Goal: Check status: Check status

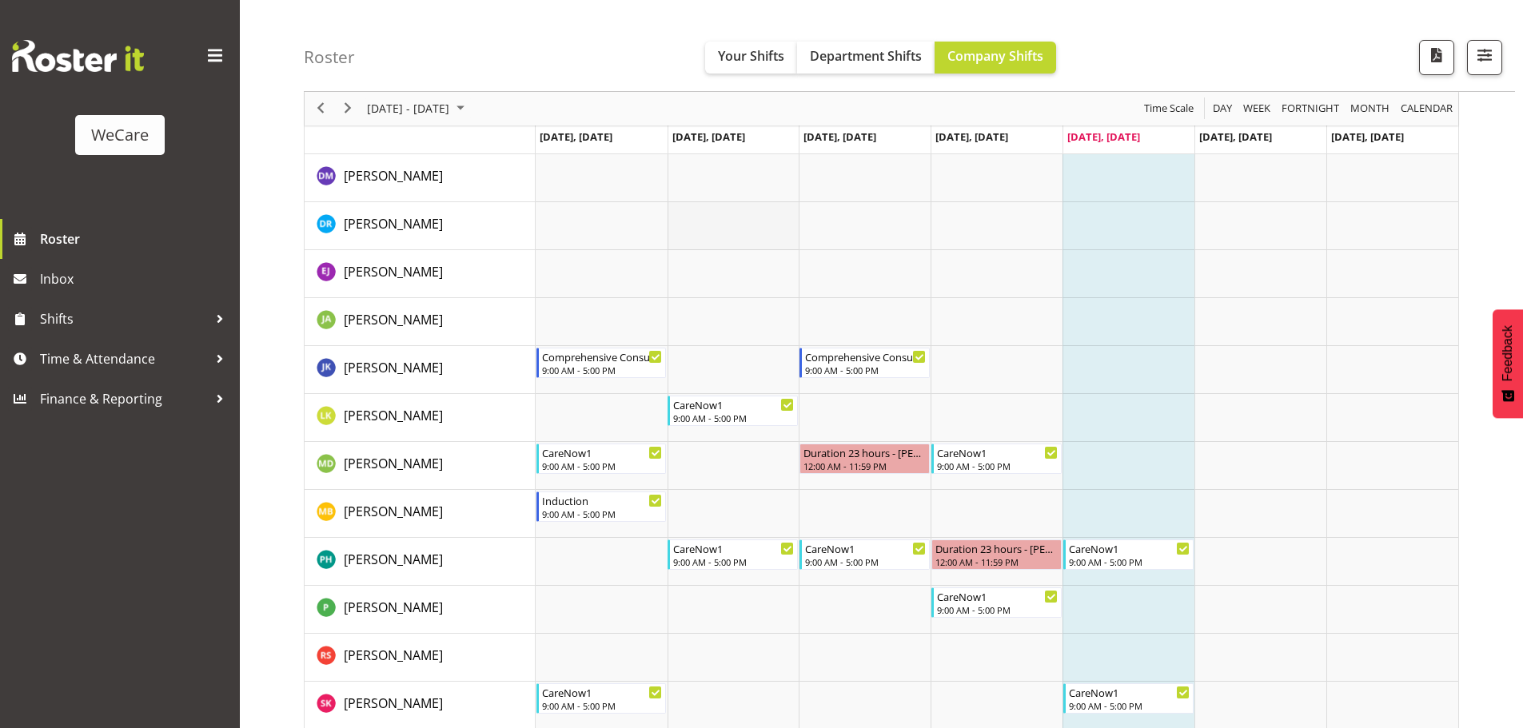
scroll to position [240, 0]
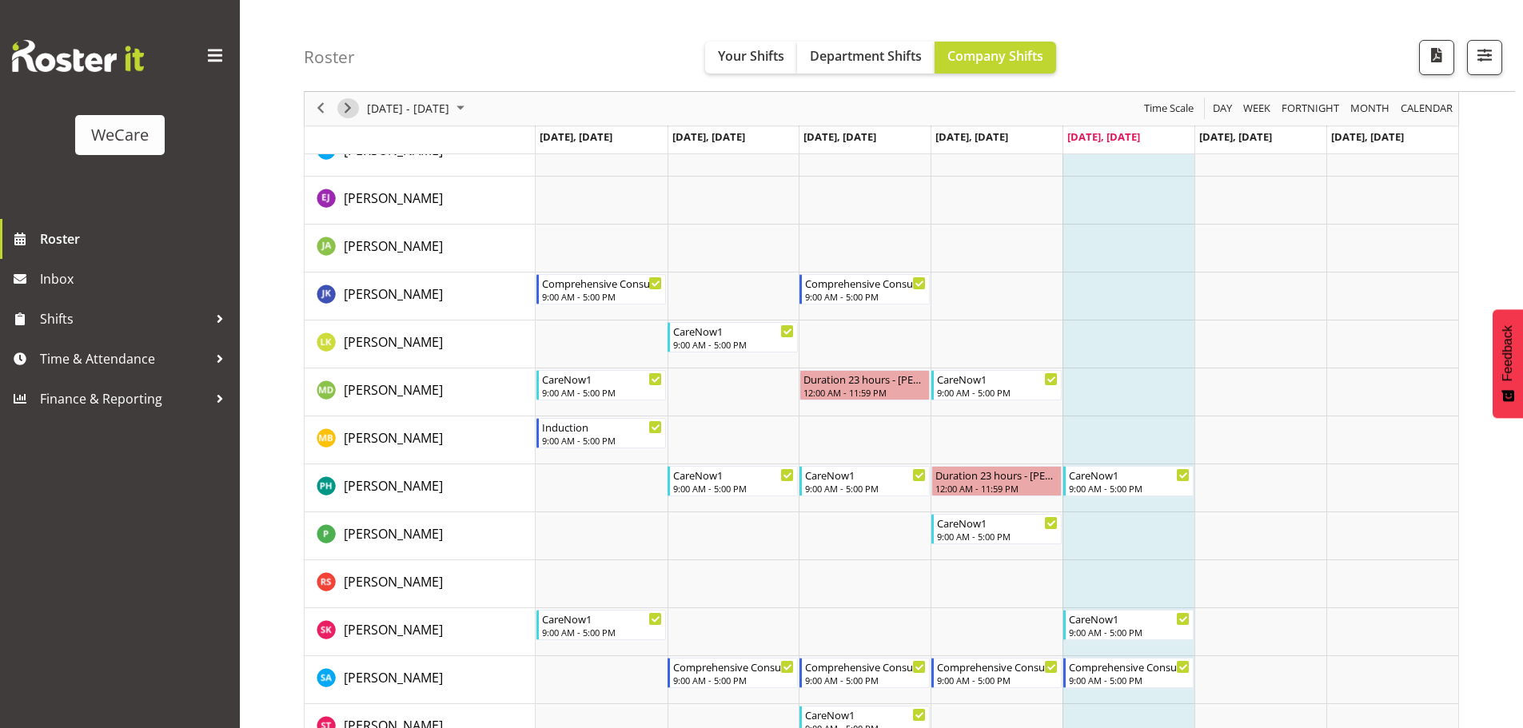
click at [343, 106] on span "Next" at bounding box center [347, 109] width 19 height 20
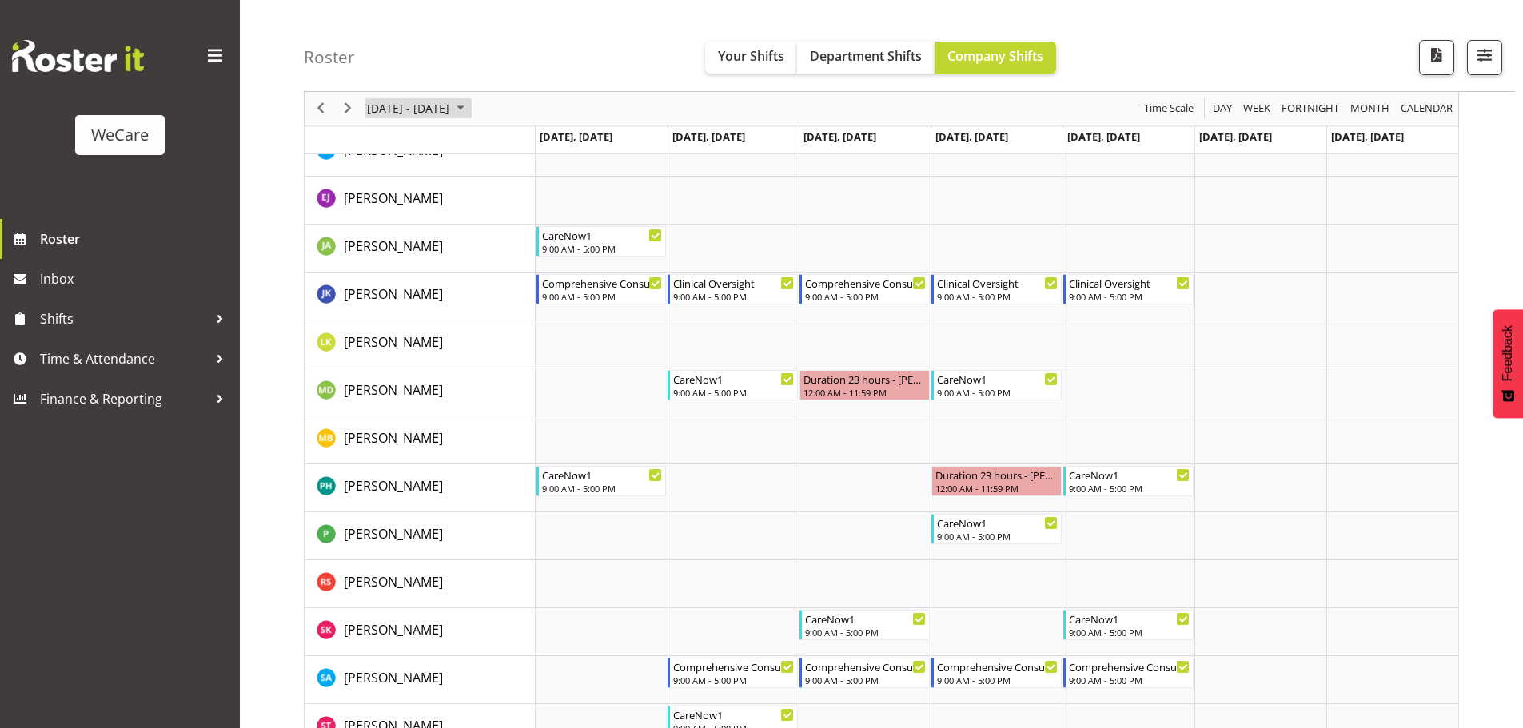
click at [429, 112] on span "[DATE] - [DATE]" at bounding box center [408, 109] width 86 height 20
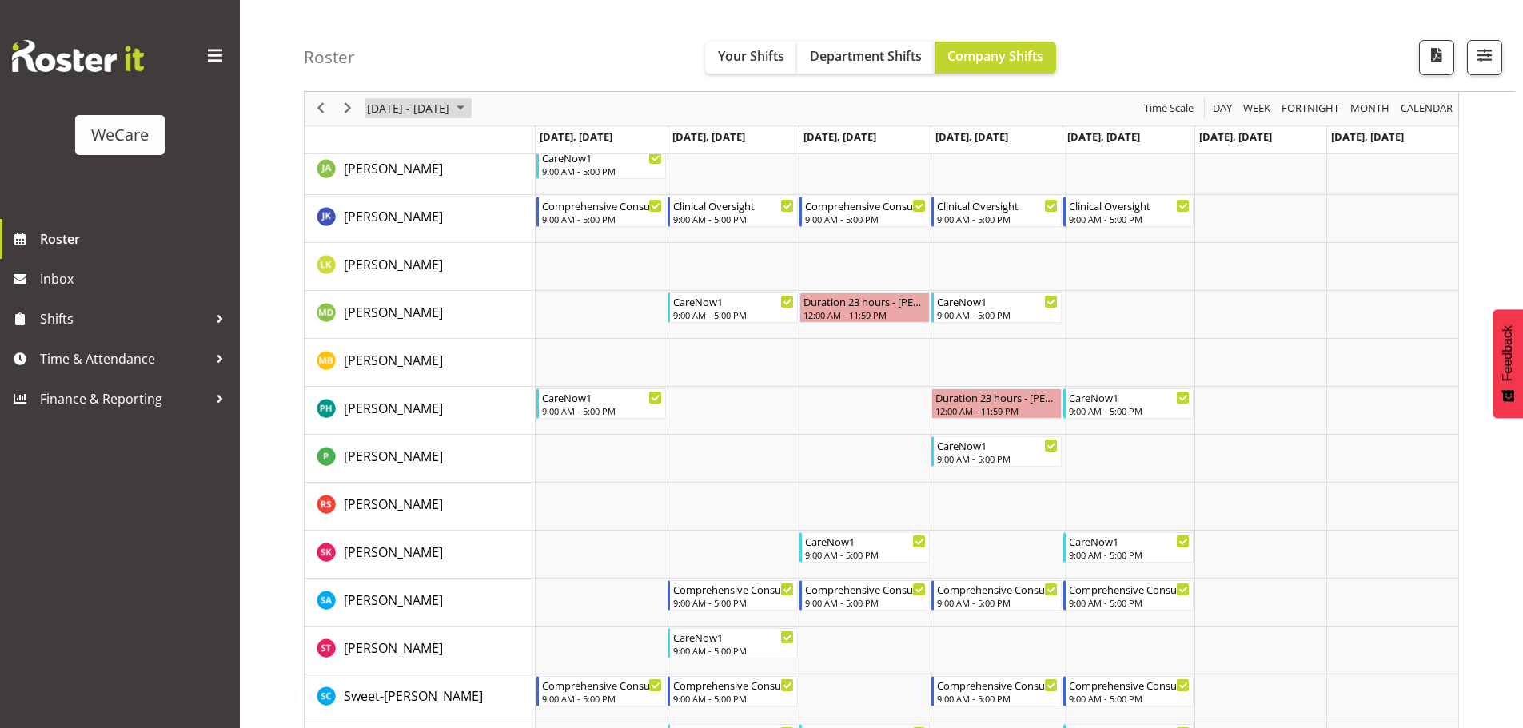
scroll to position [240, 0]
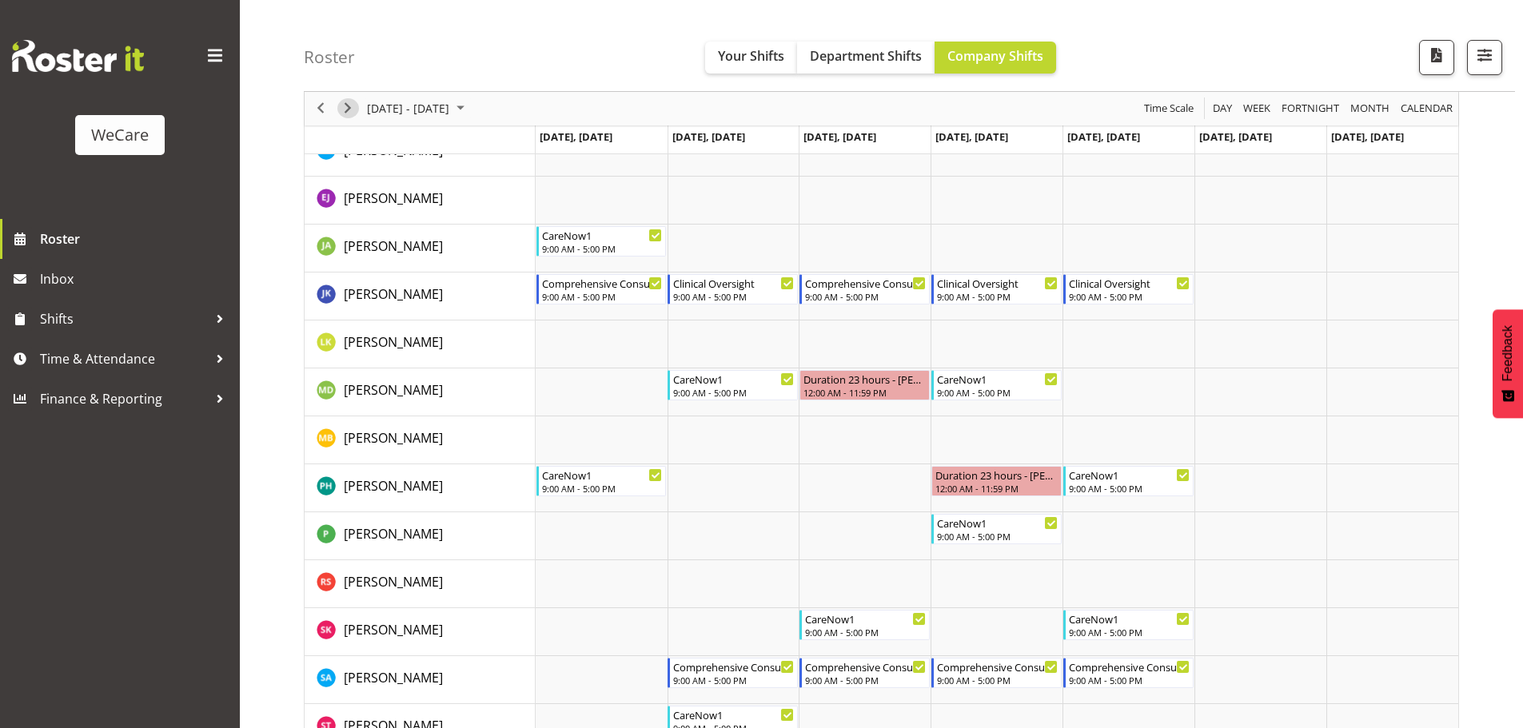
click at [338, 100] on div "next period" at bounding box center [347, 109] width 27 height 34
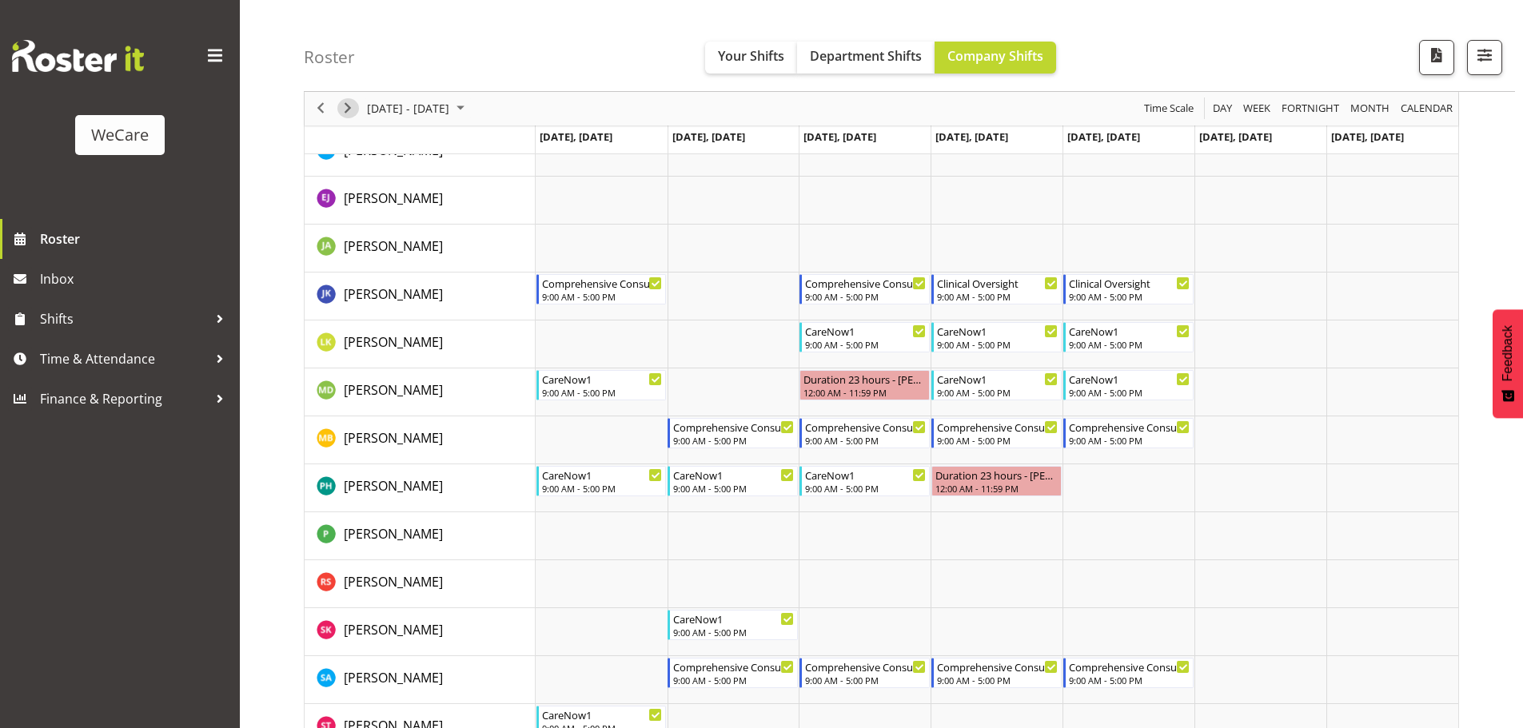
click at [354, 109] on span "Next" at bounding box center [347, 109] width 19 height 20
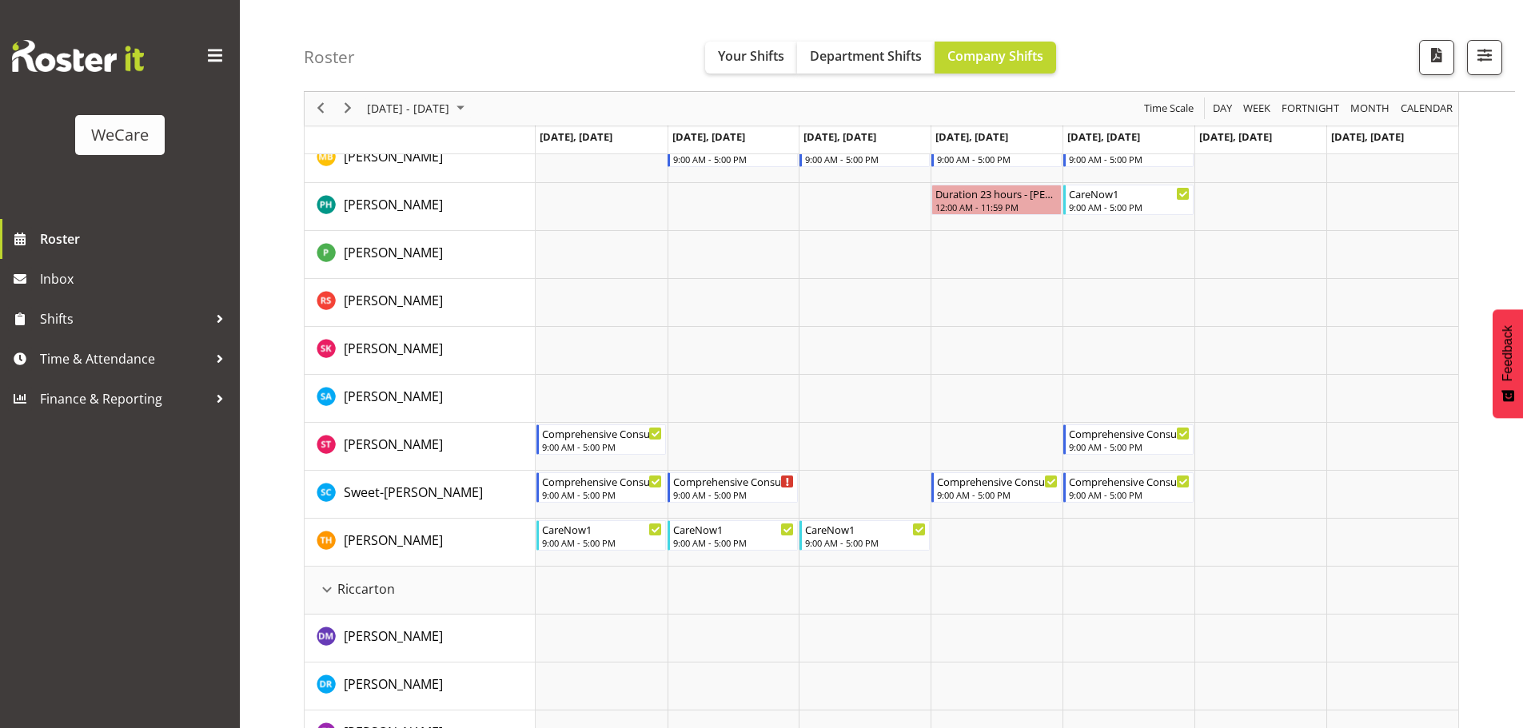
scroll to position [560, 0]
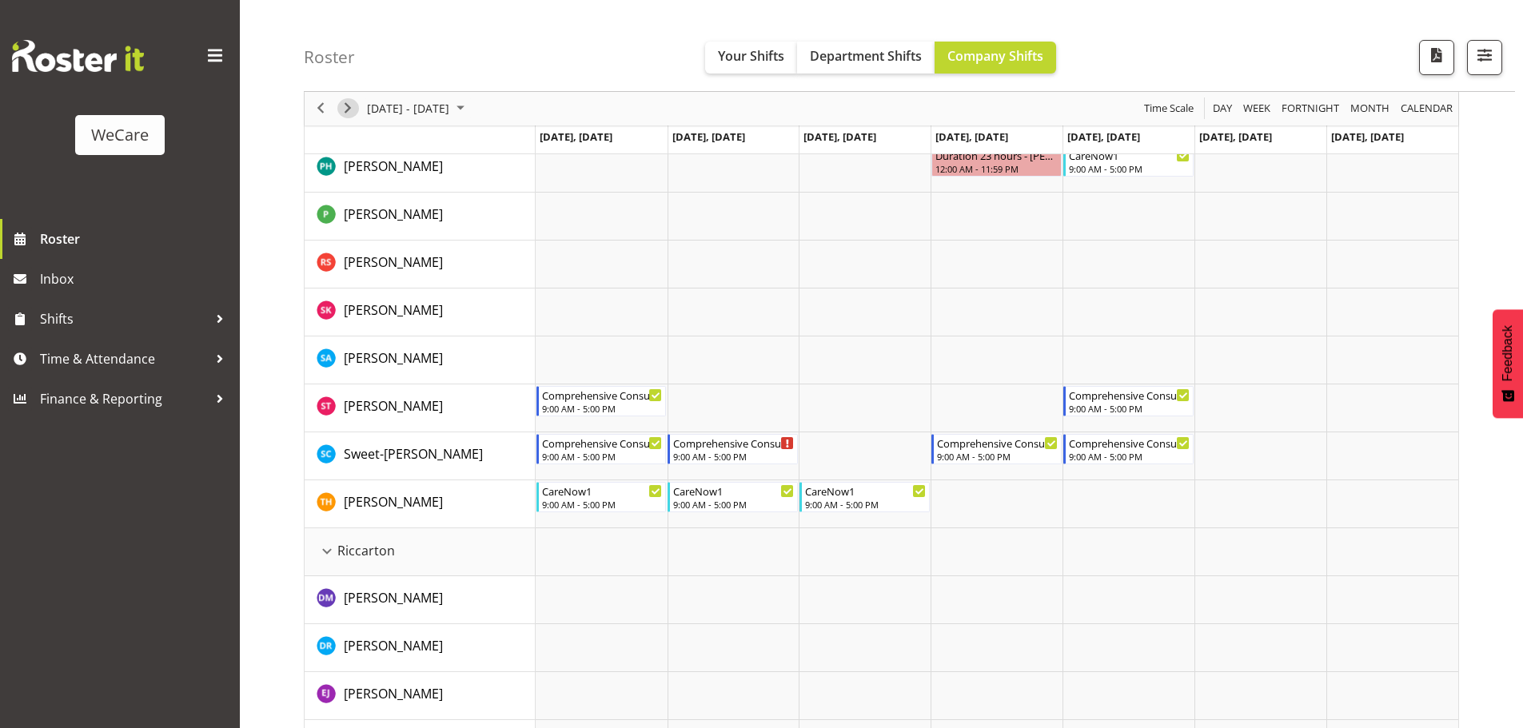
click at [344, 108] on span "Next" at bounding box center [347, 109] width 19 height 20
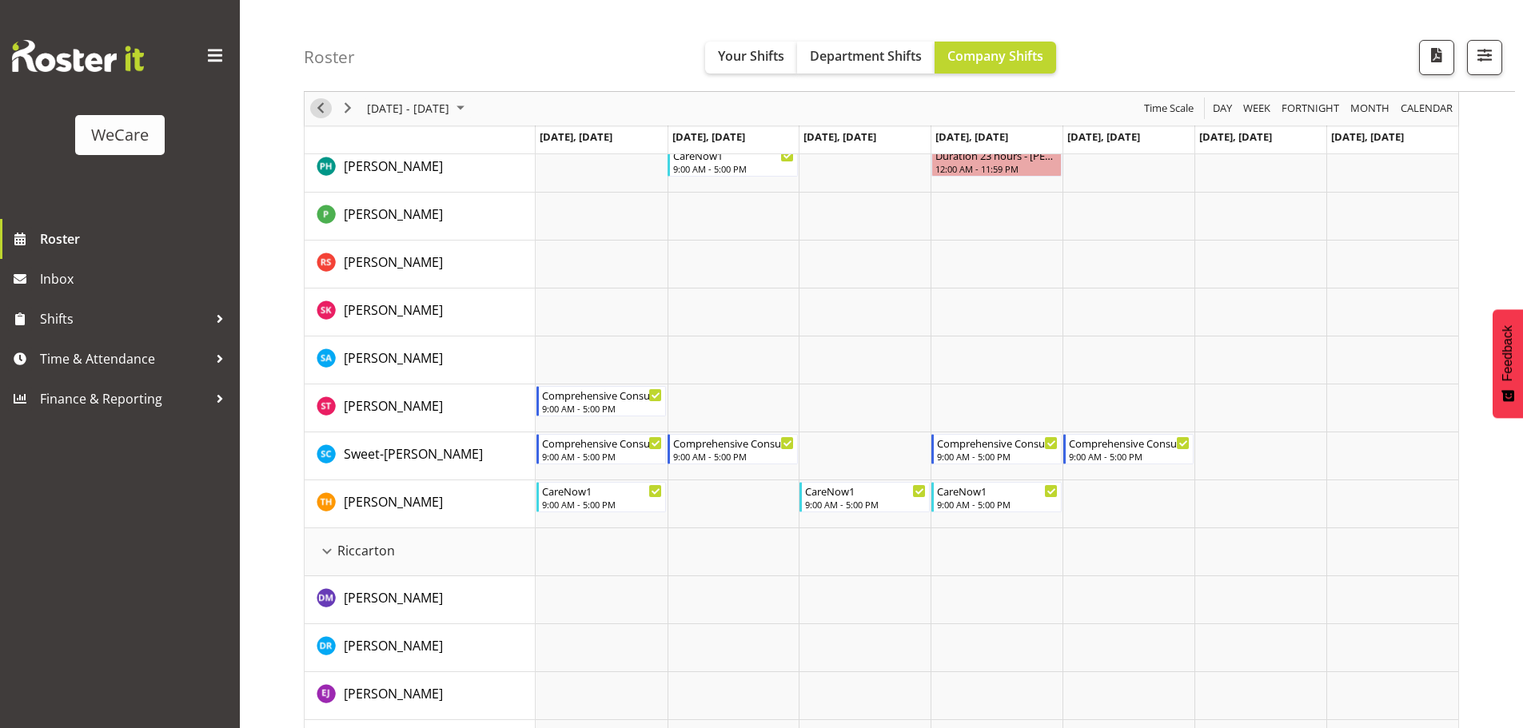
click at [321, 102] on span "Previous" at bounding box center [320, 109] width 19 height 20
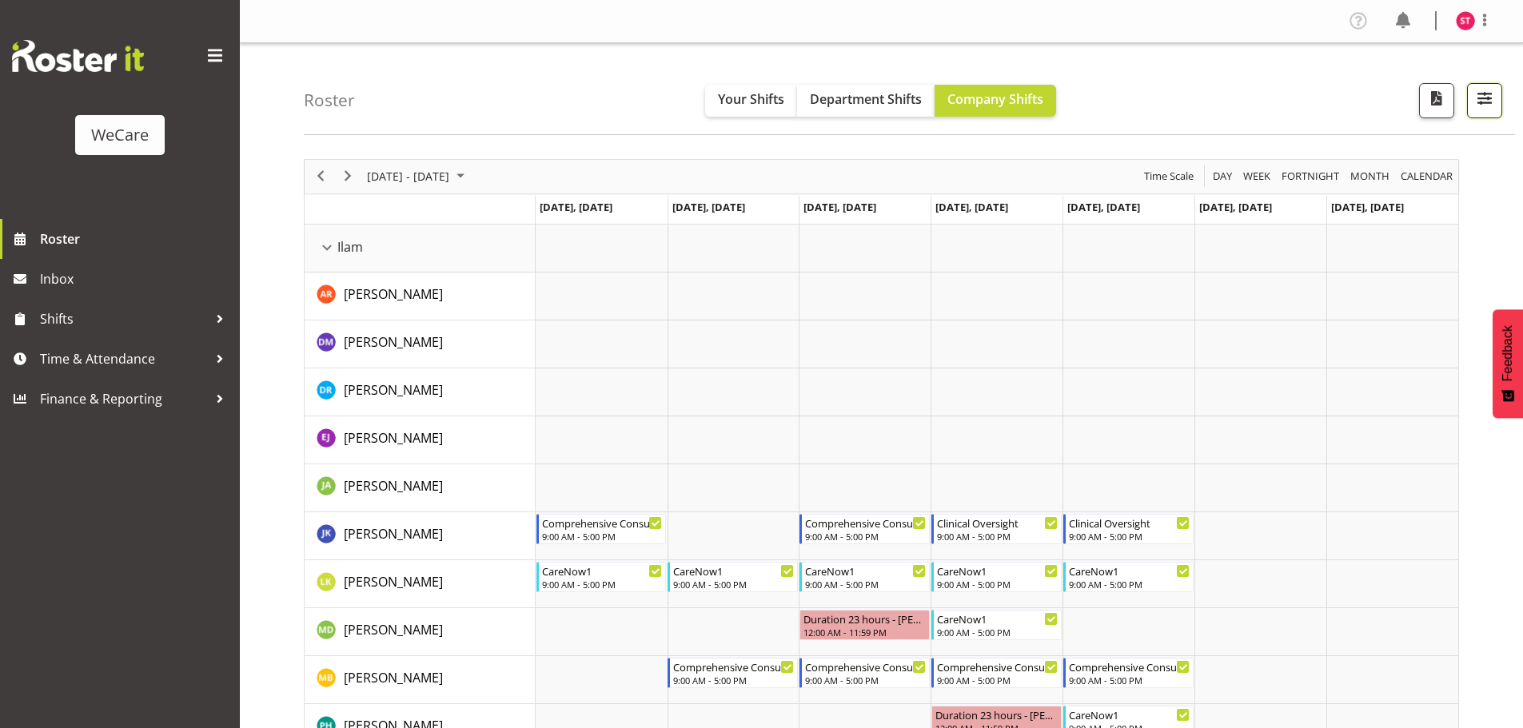
click at [1481, 97] on span "button" at bounding box center [1484, 98] width 21 height 21
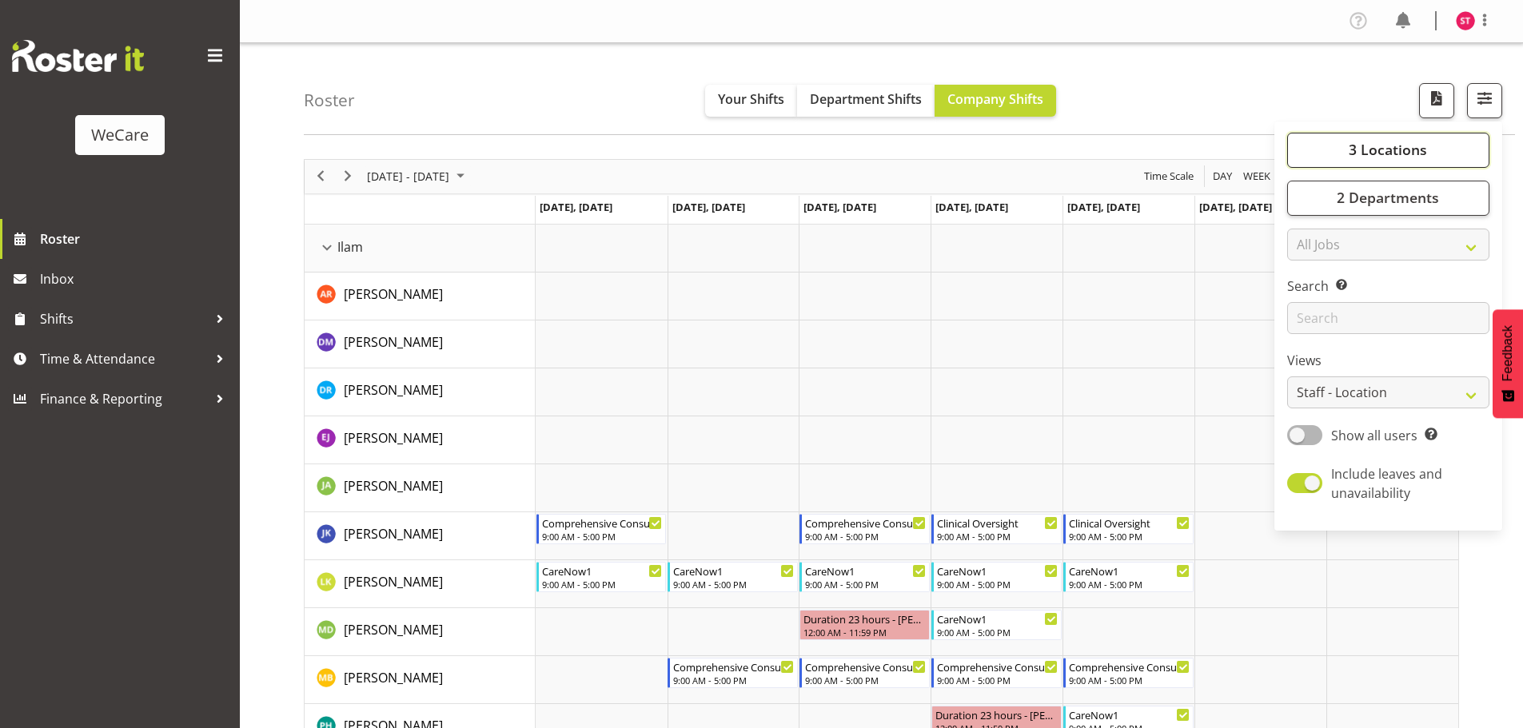
click at [1391, 152] on span "3 Locations" at bounding box center [1388, 149] width 78 height 19
click at [1148, 59] on div "Roster Your Shifts Department Shifts Company Shifts 3 Locations Clear Business …" at bounding box center [909, 89] width 1211 height 92
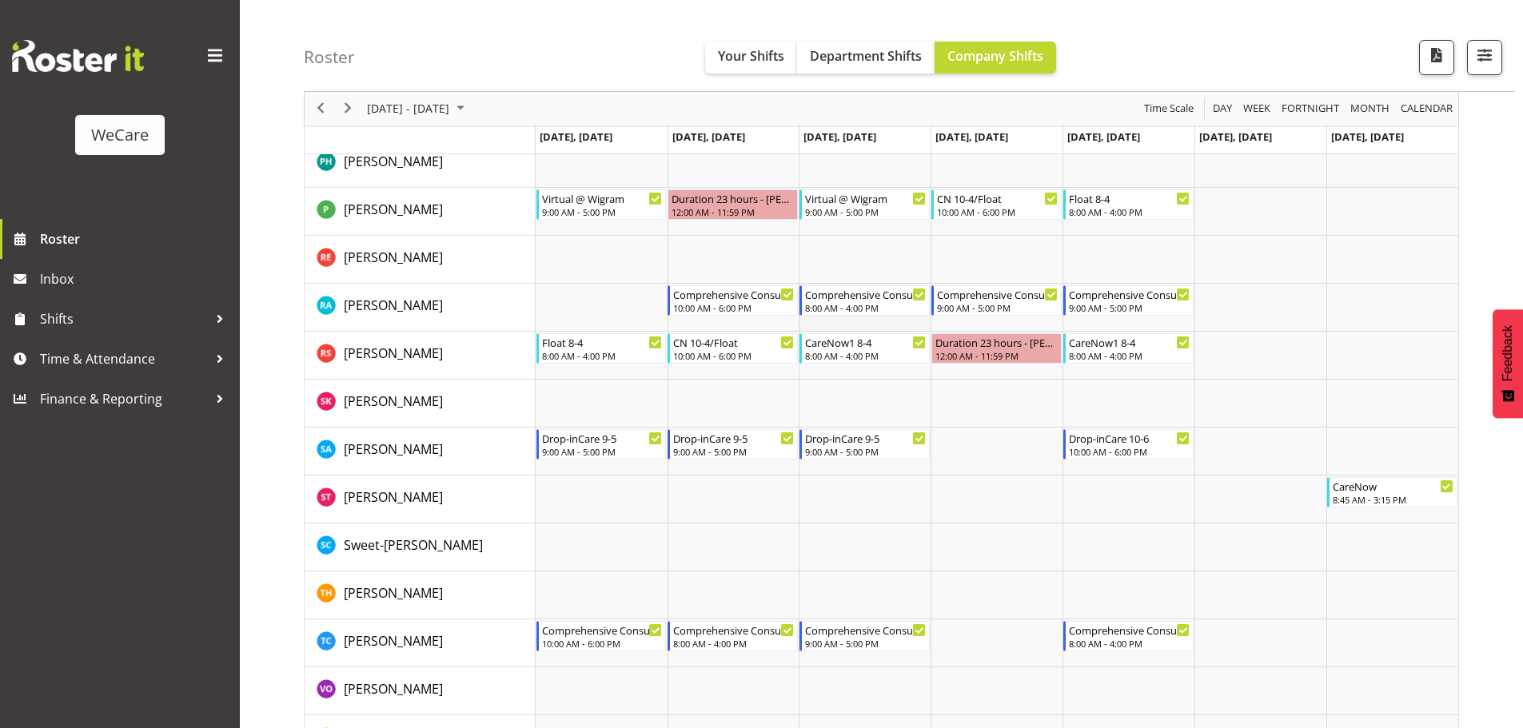
scroll to position [2799, 0]
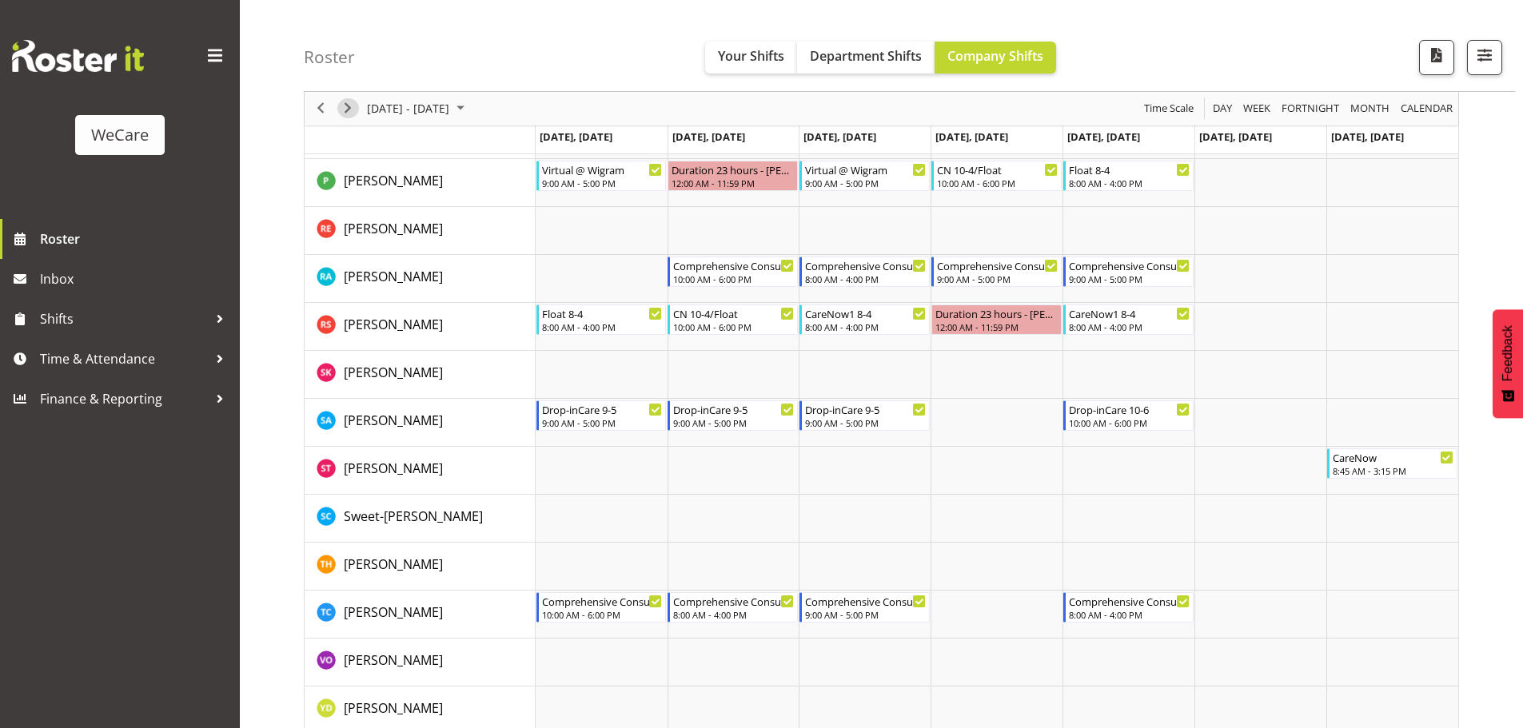
click at [353, 103] on span "Next" at bounding box center [347, 109] width 19 height 20
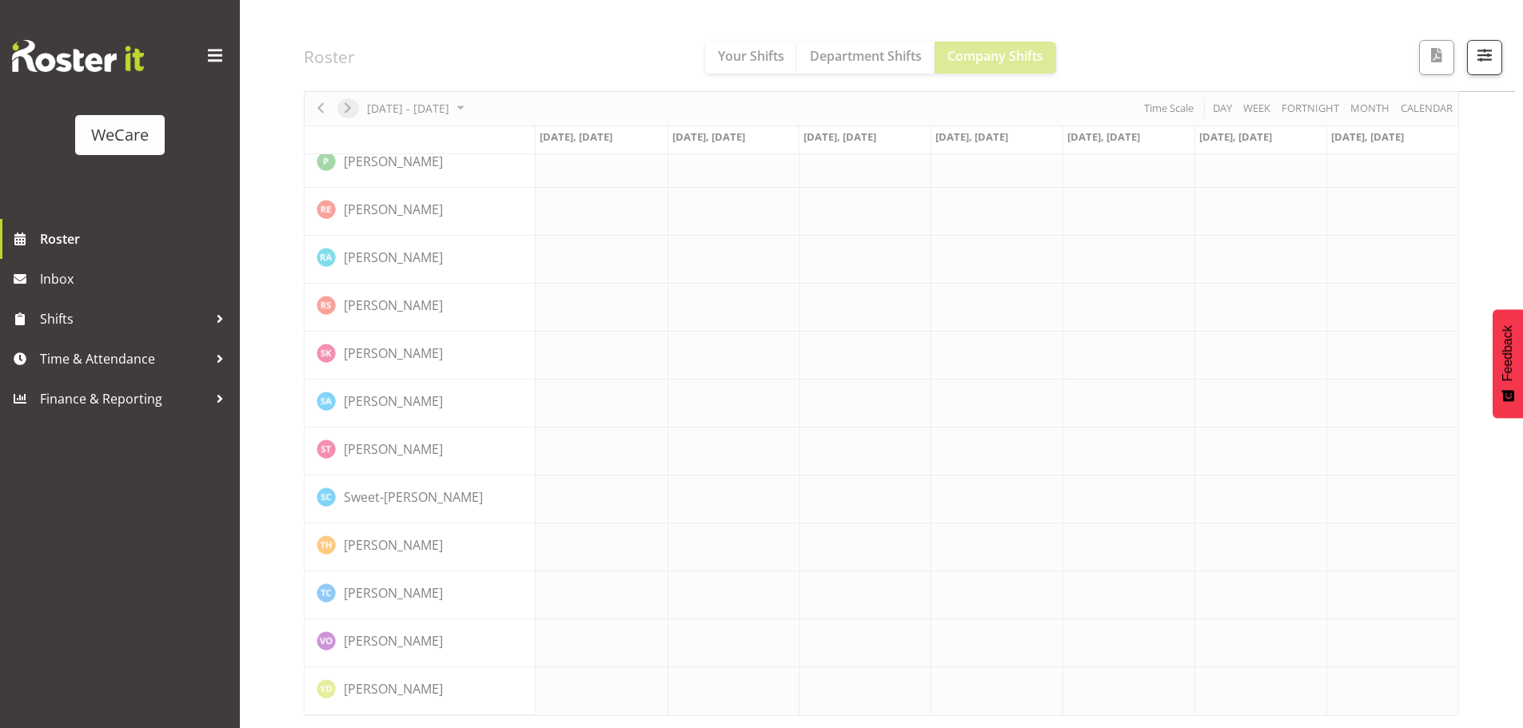
scroll to position [2723, 0]
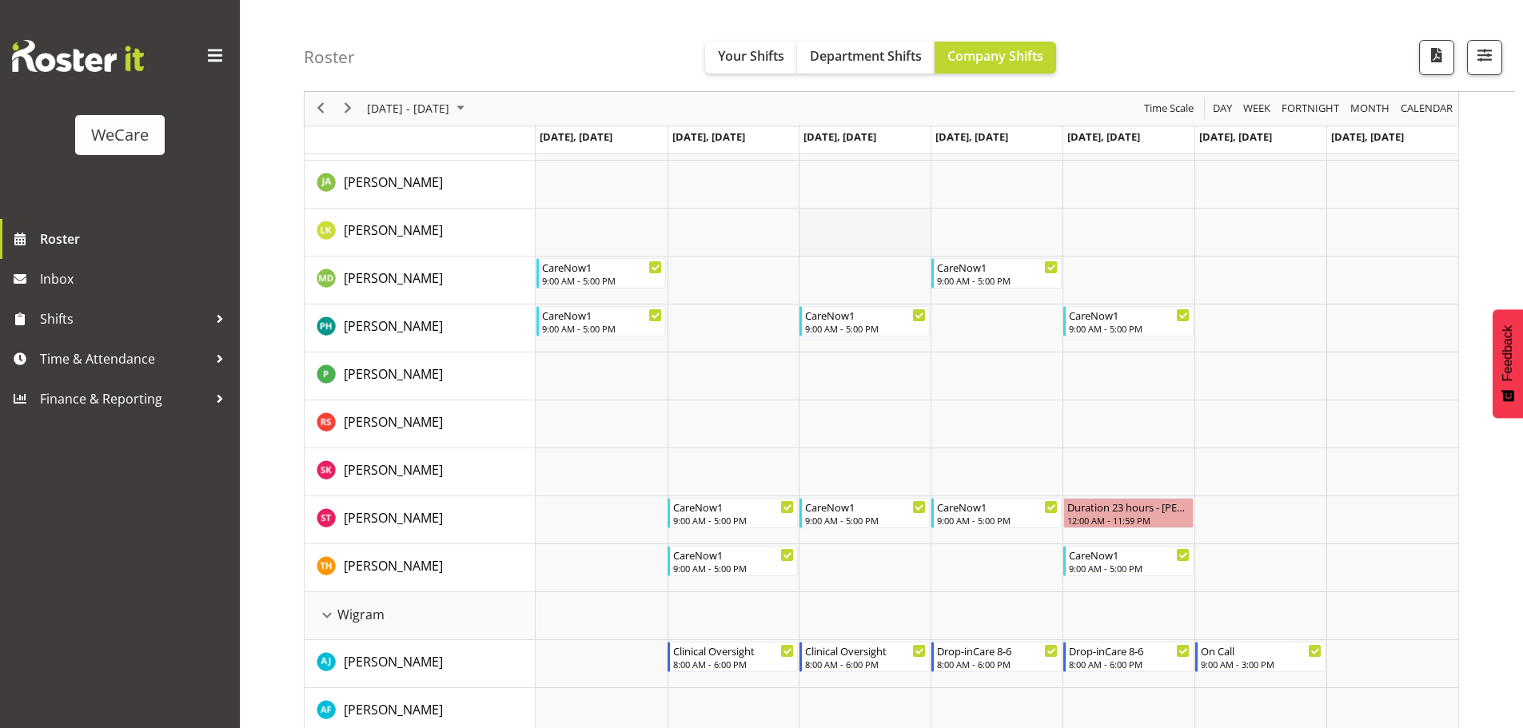
scroll to position [1279, 0]
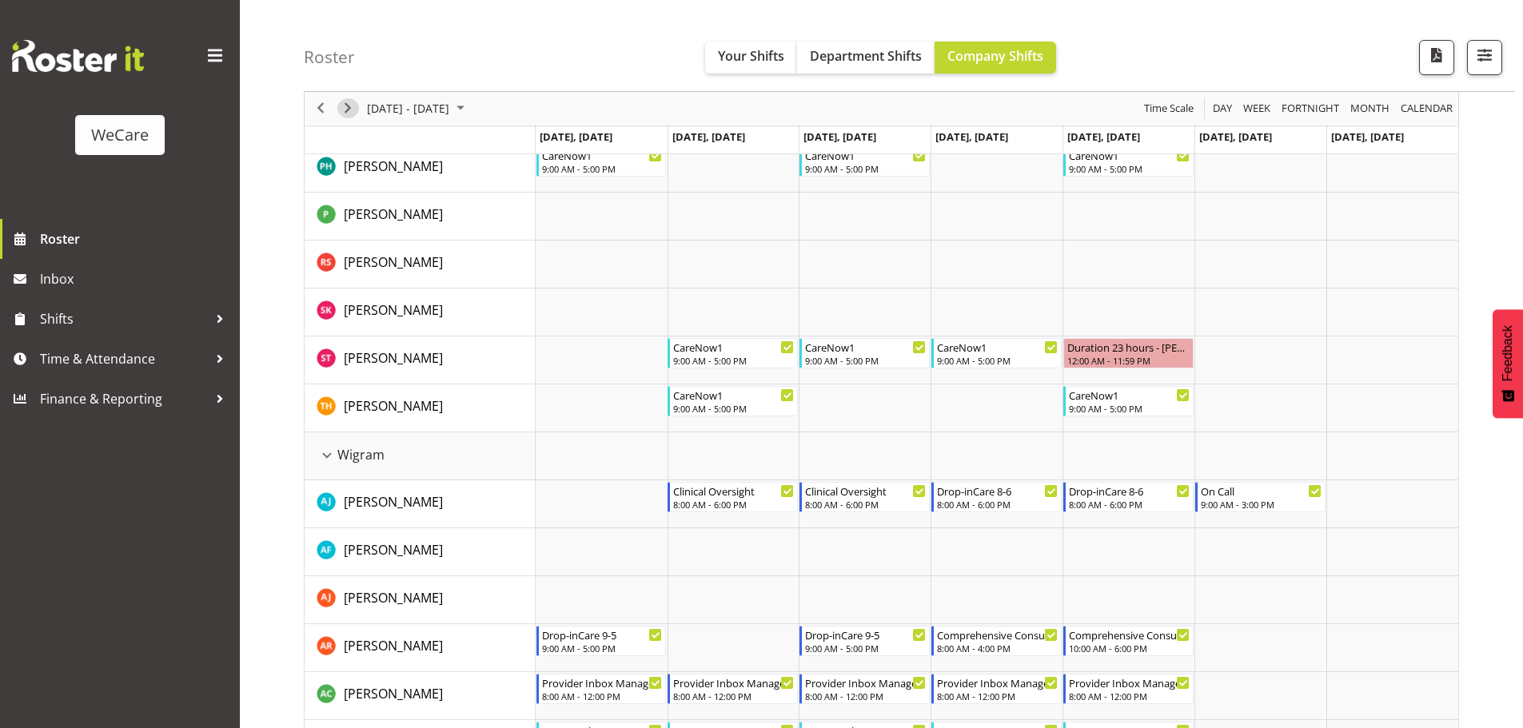
click at [358, 106] on button "Next" at bounding box center [348, 109] width 22 height 20
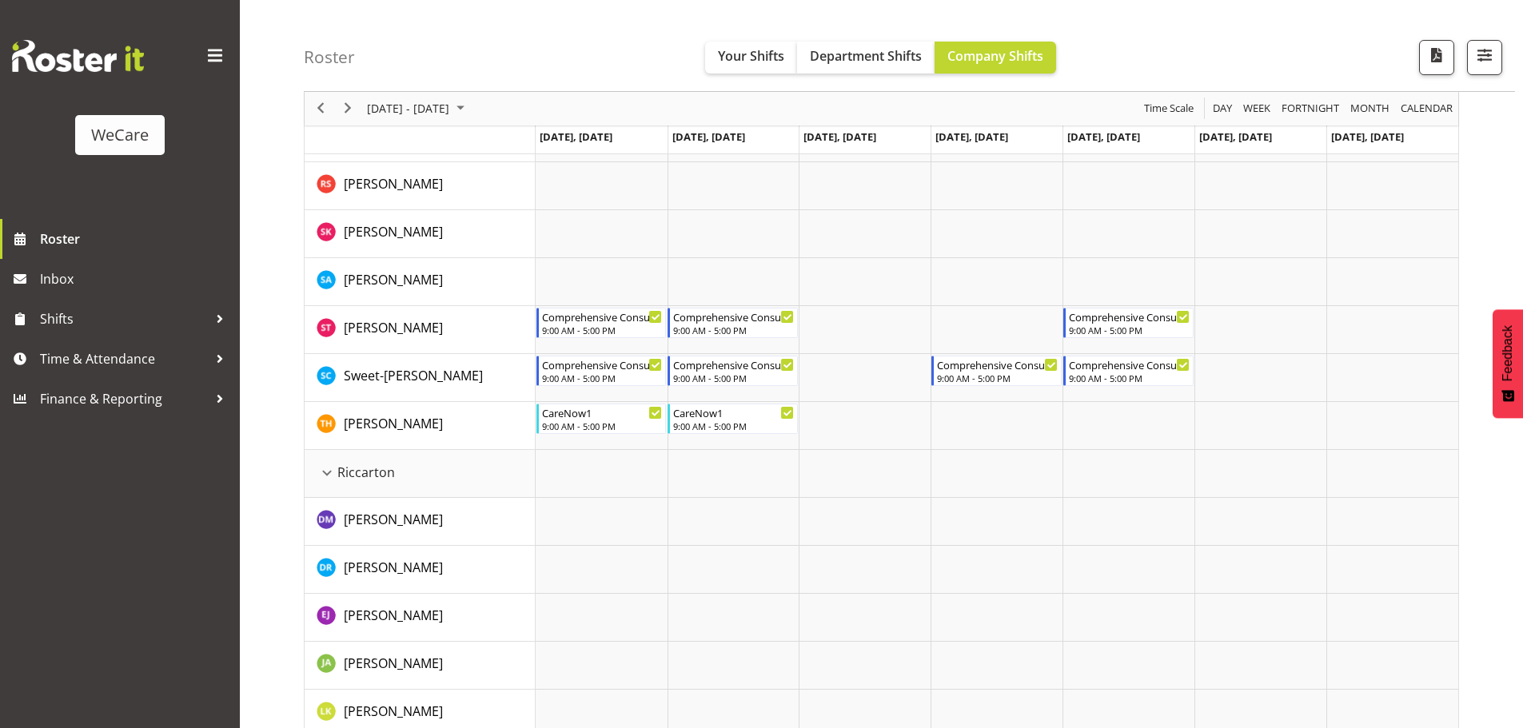
scroll to position [640, 0]
click at [357, 110] on button "Next" at bounding box center [348, 109] width 22 height 20
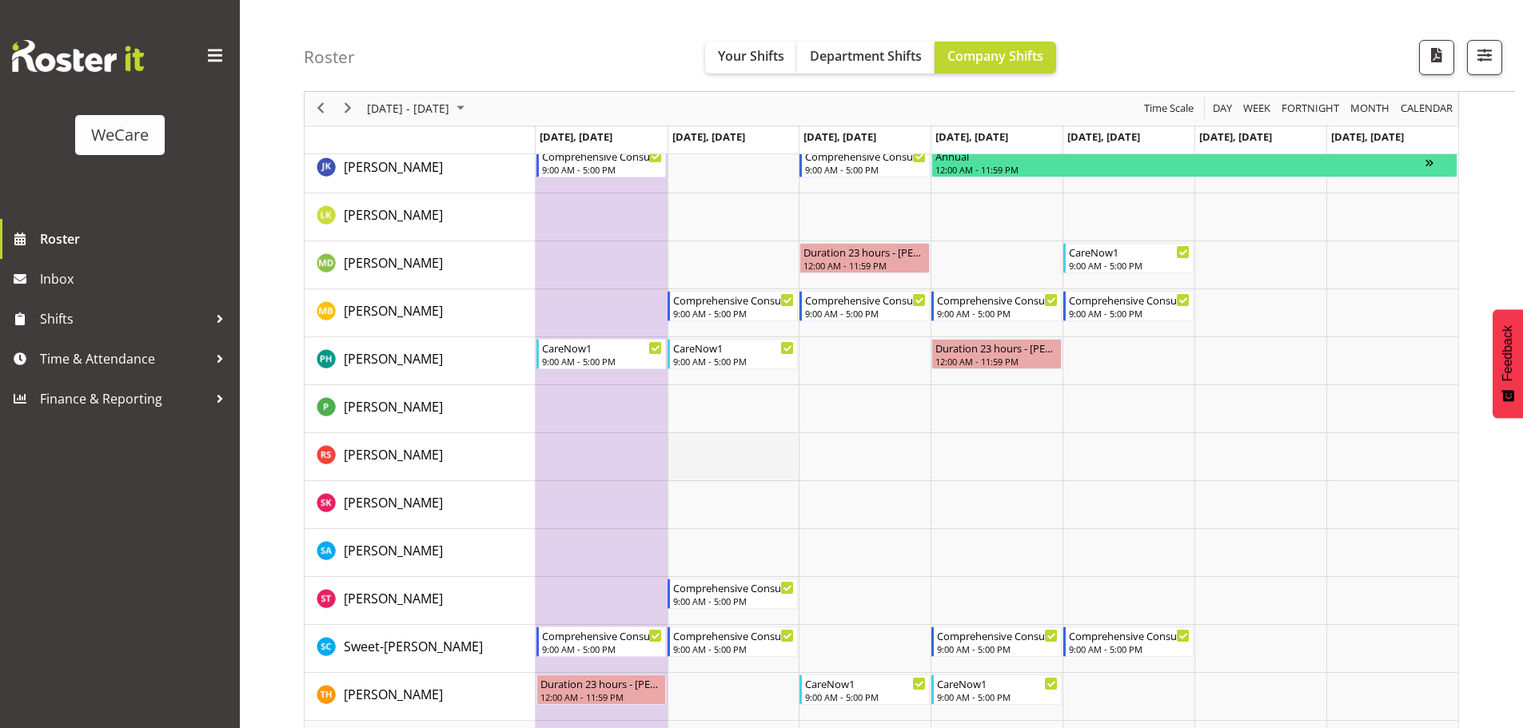
scroll to position [400, 0]
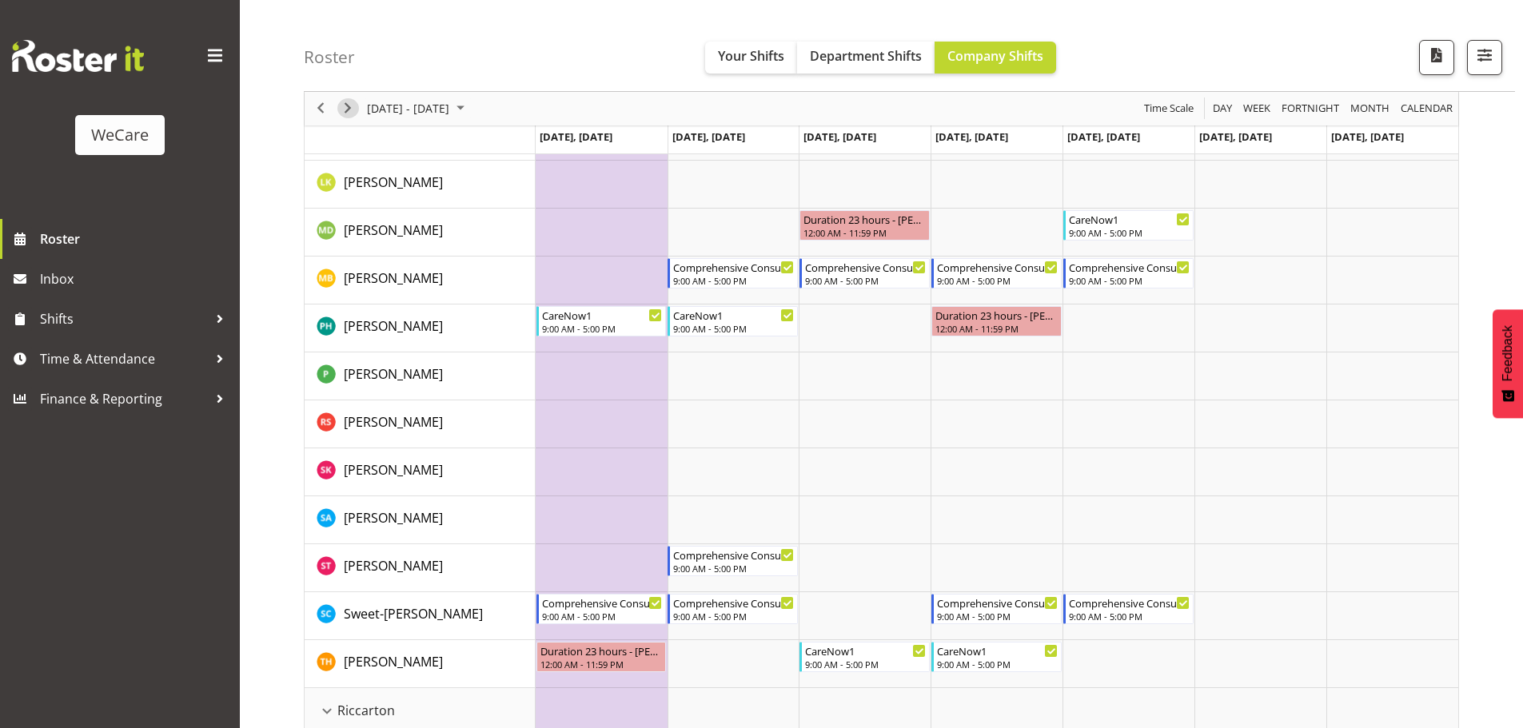
click at [351, 102] on span "Next" at bounding box center [347, 109] width 19 height 20
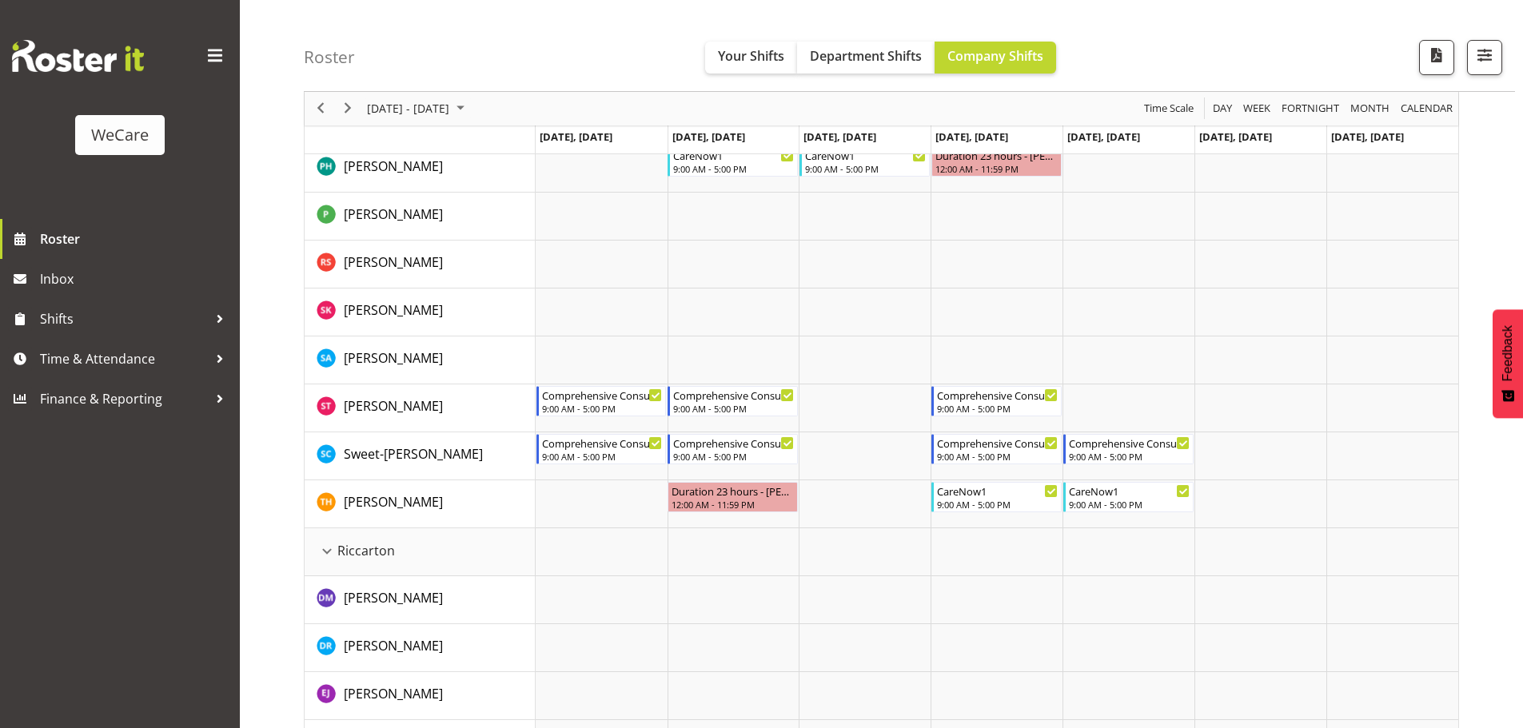
scroll to position [640, 0]
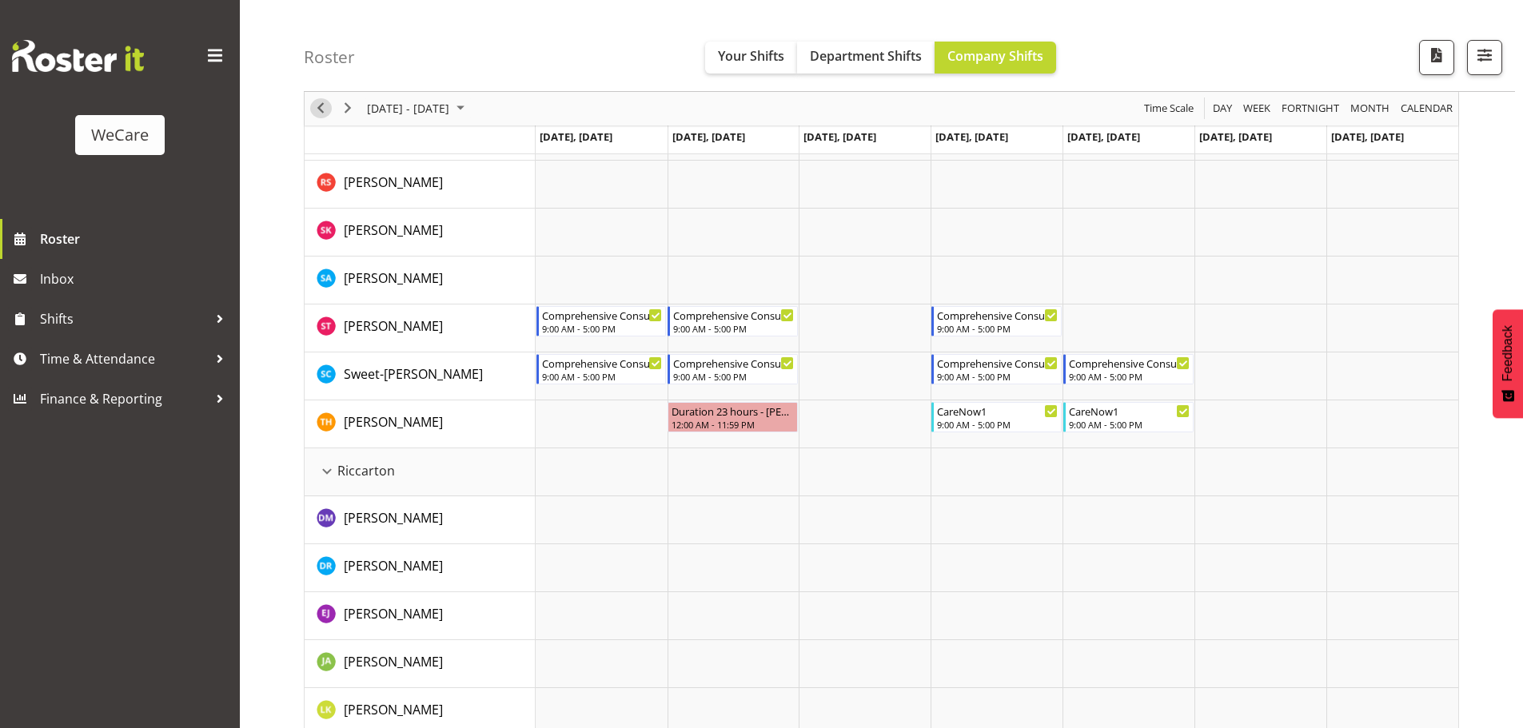
click at [326, 110] on span "Previous" at bounding box center [320, 109] width 19 height 20
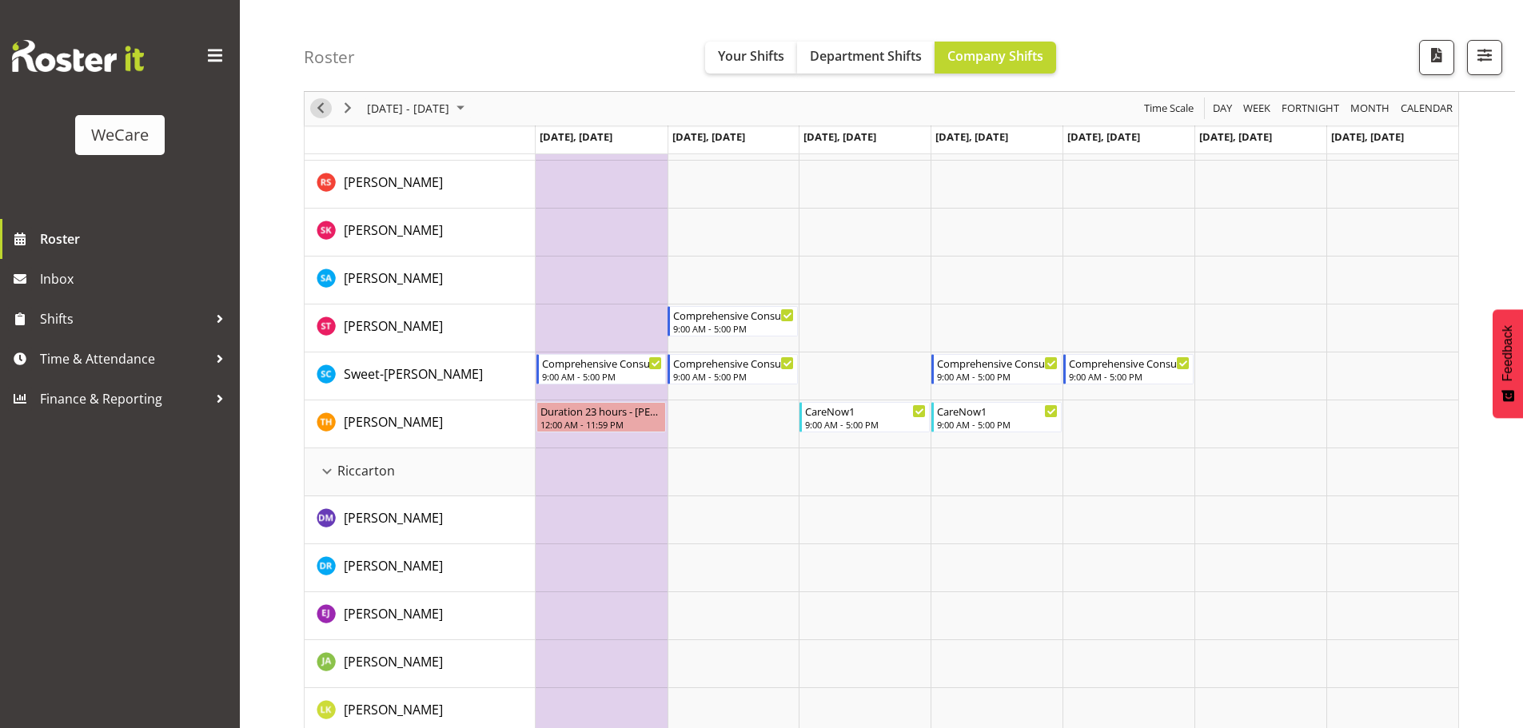
click at [320, 105] on span "Previous" at bounding box center [320, 109] width 19 height 20
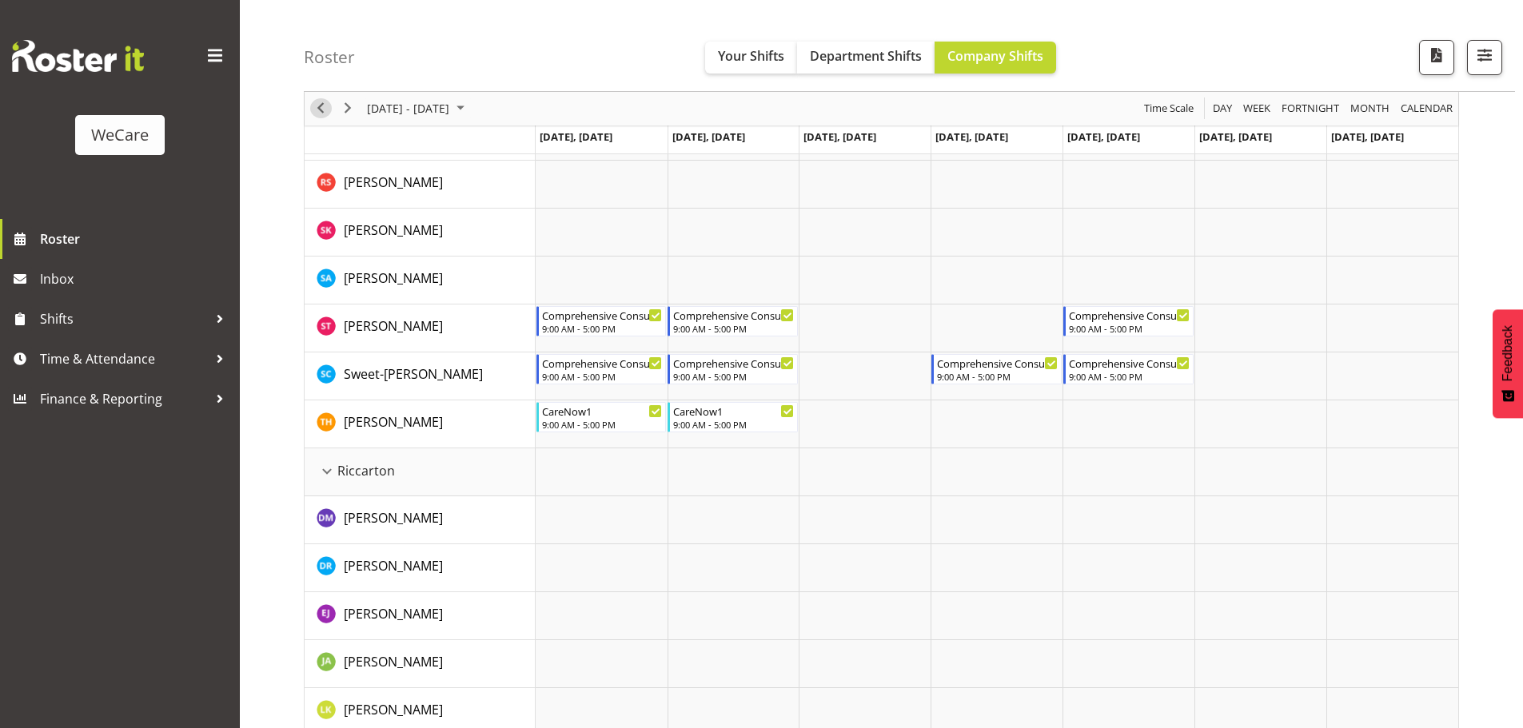
click at [319, 108] on span "Previous" at bounding box center [320, 109] width 19 height 20
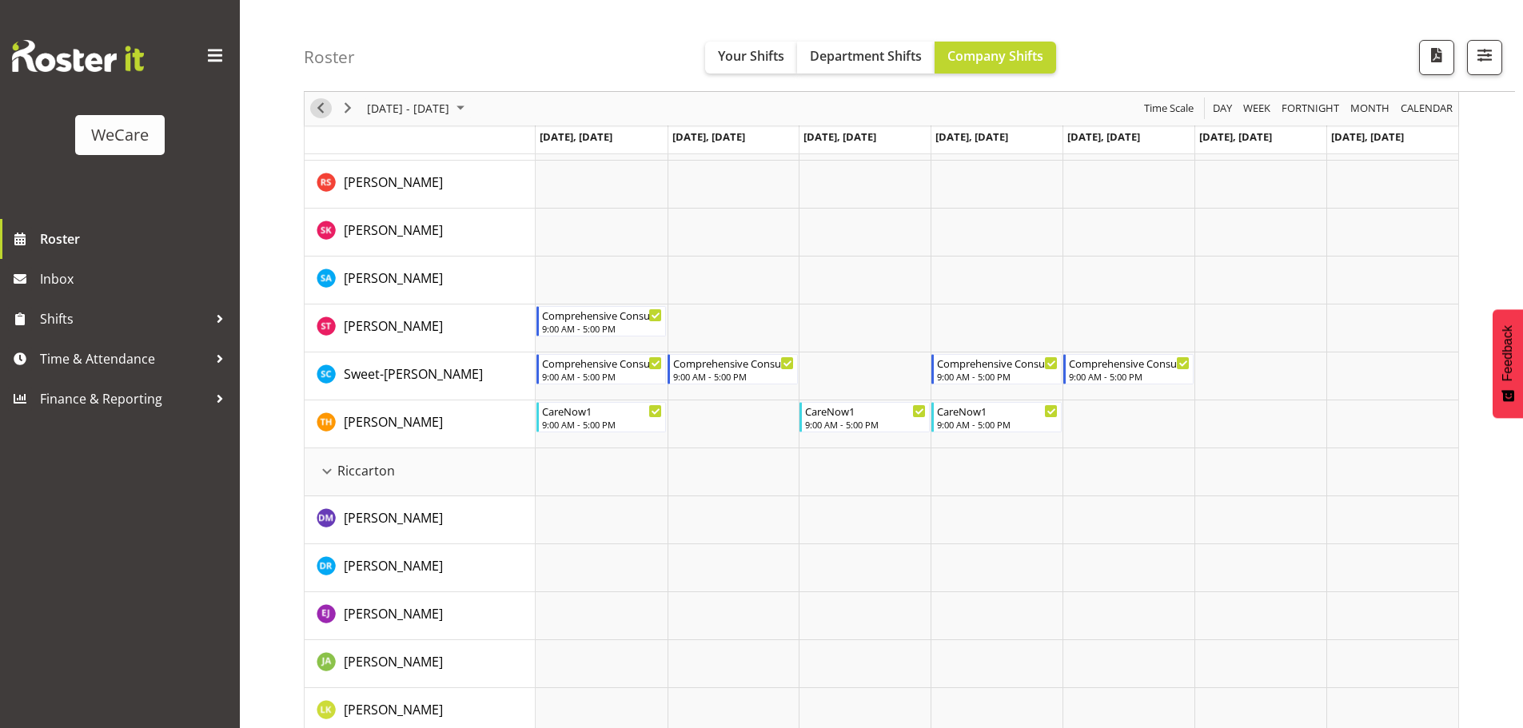
click at [320, 108] on span "Previous" at bounding box center [320, 109] width 19 height 20
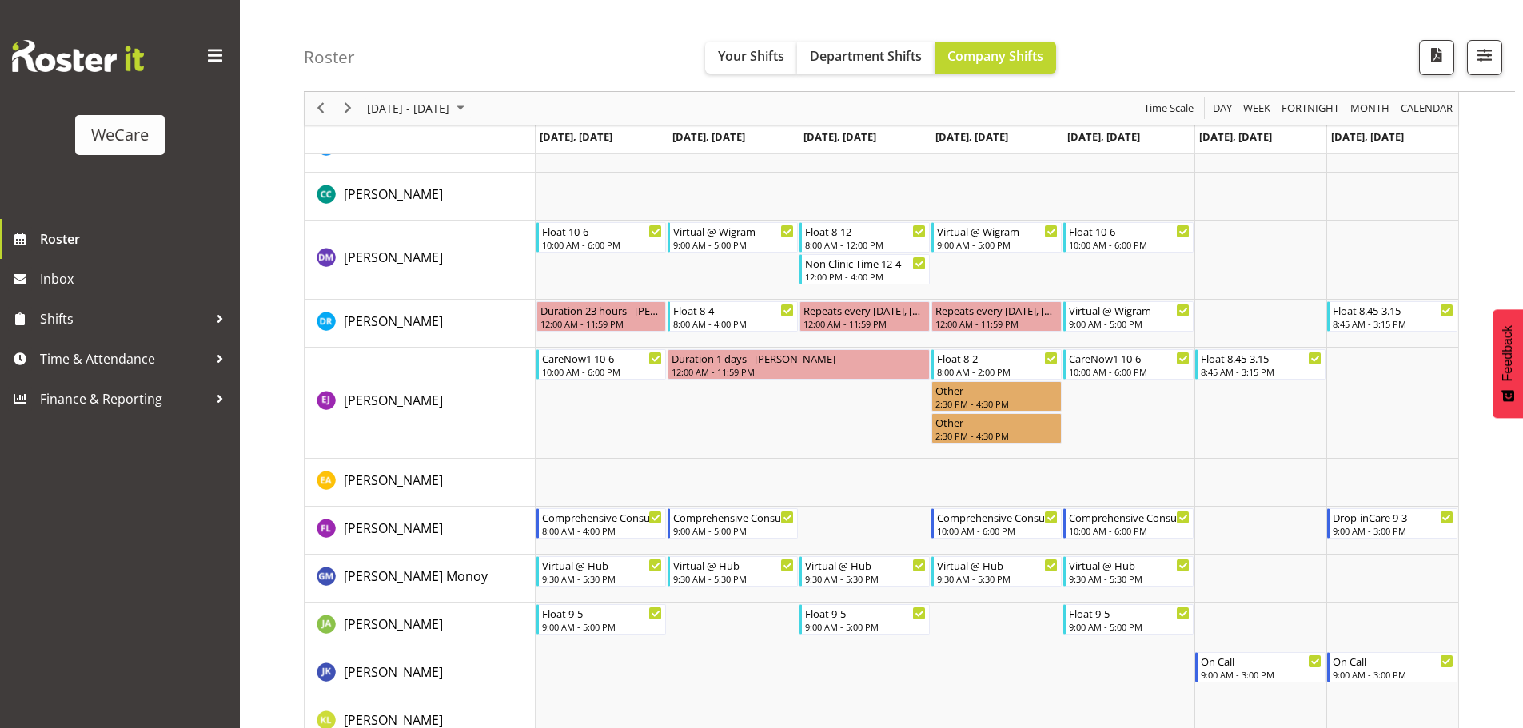
scroll to position [1938, 0]
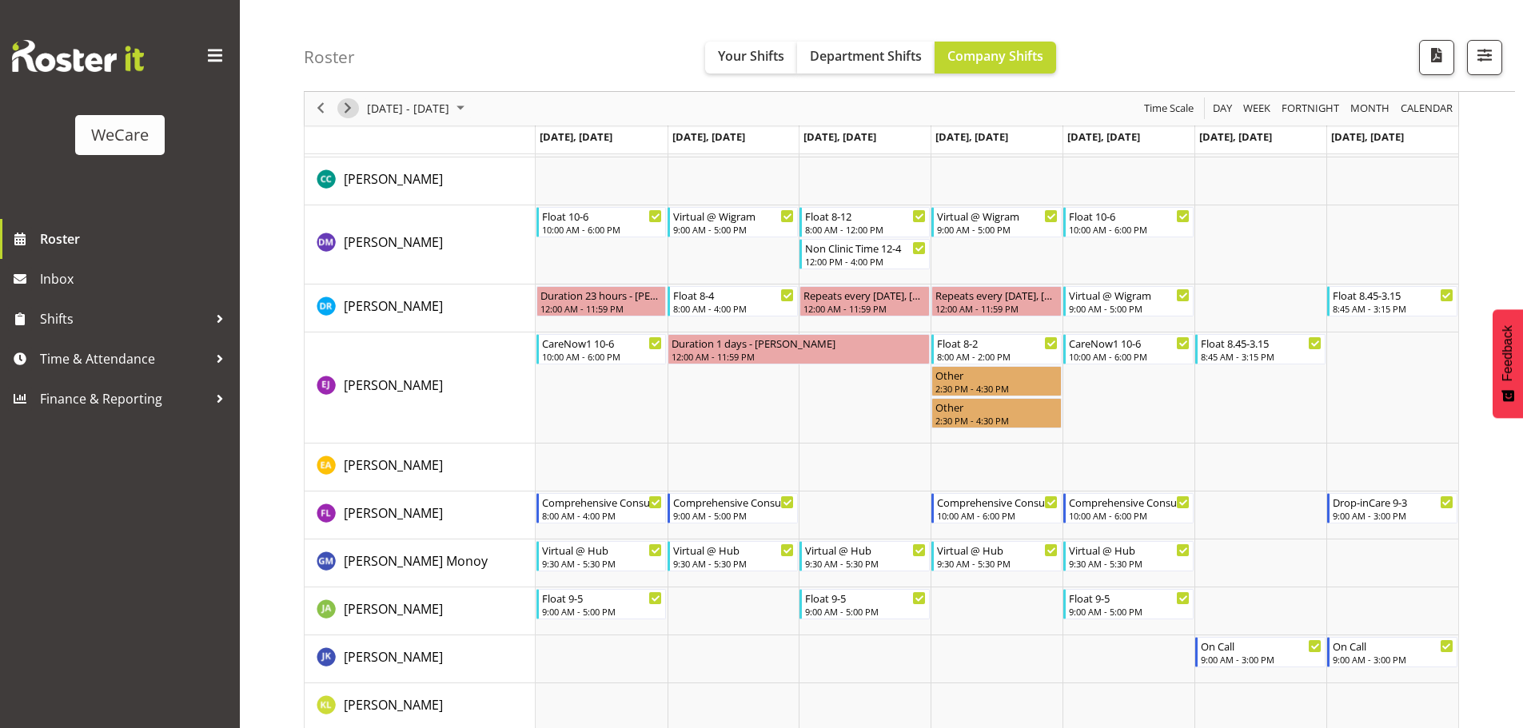
click at [346, 108] on span "Next" at bounding box center [347, 109] width 19 height 20
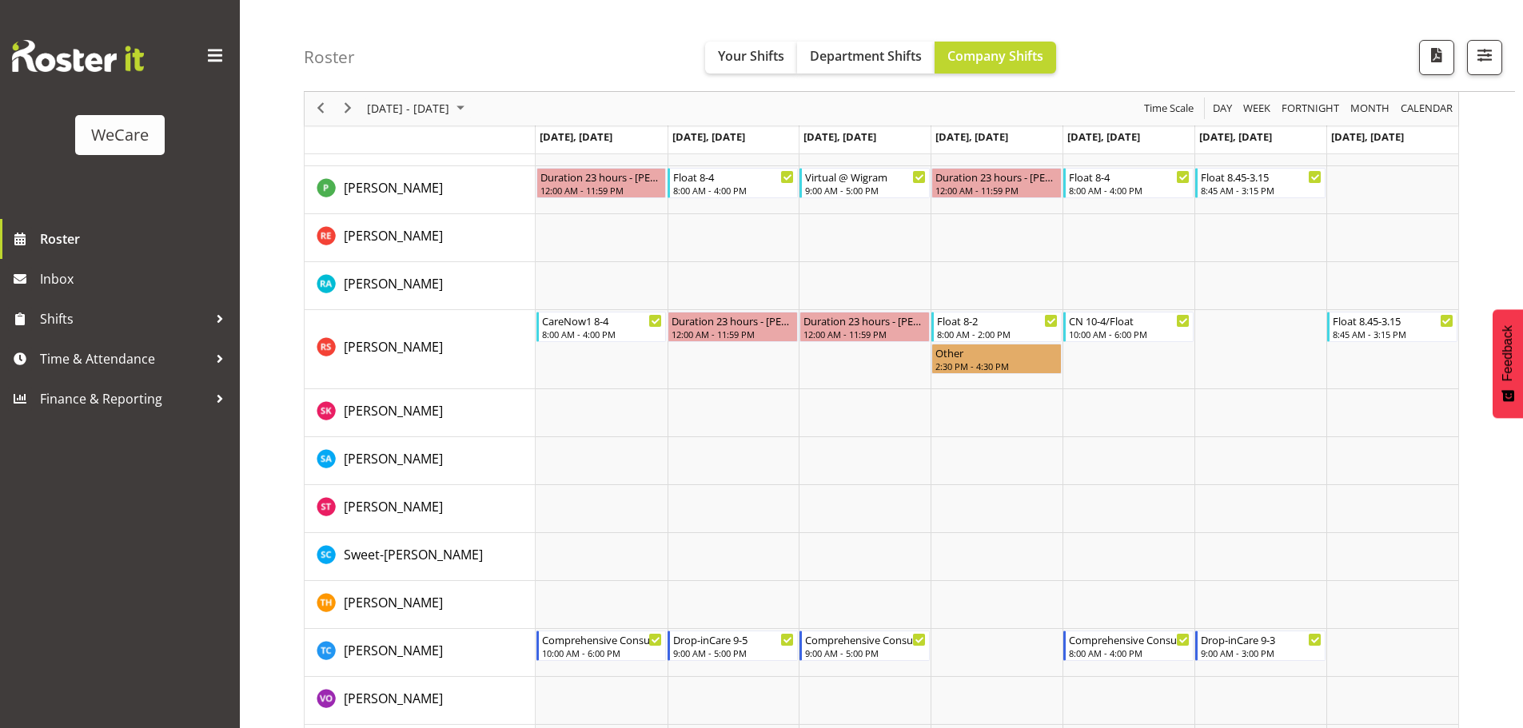
scroll to position [2706, 0]
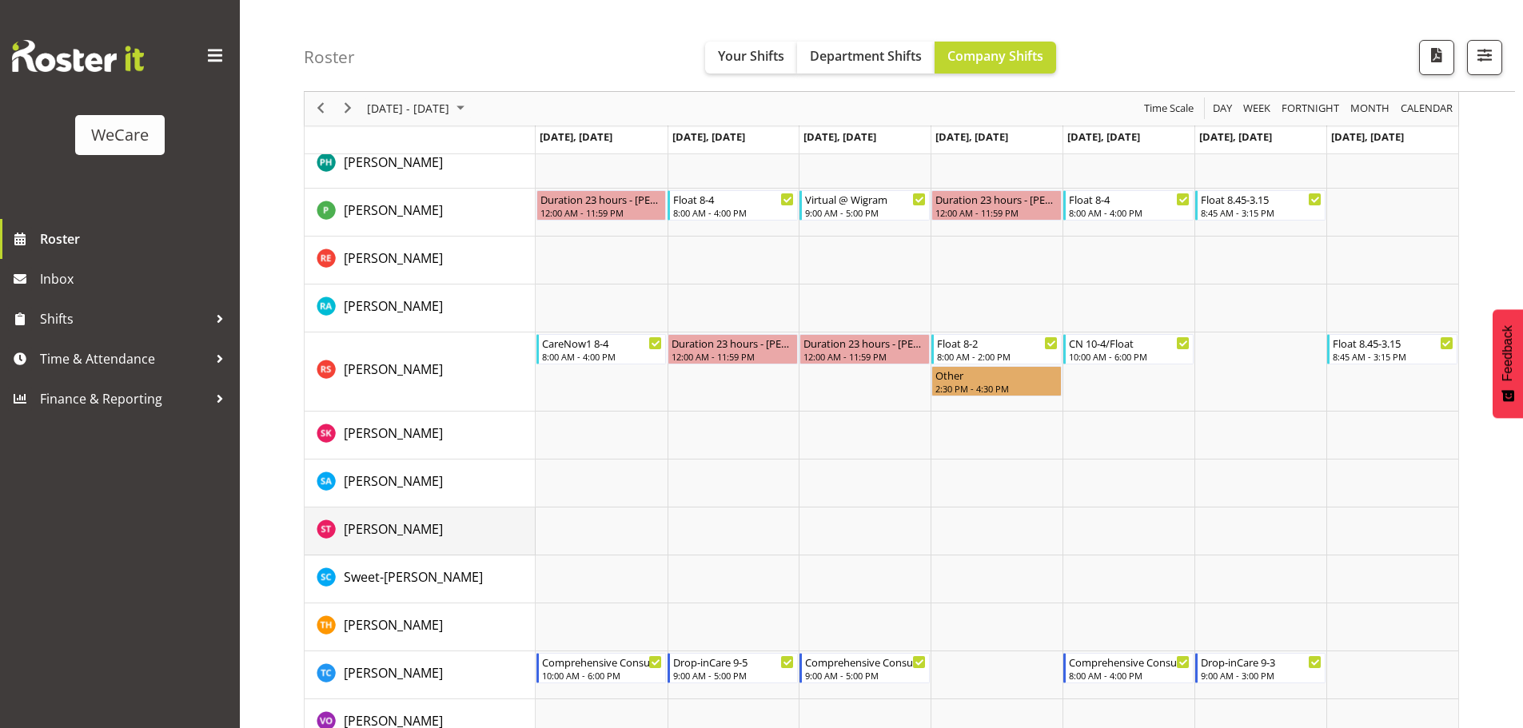
drag, startPoint x: 425, startPoint y: 527, endPoint x: 427, endPoint y: 478, distance: 48.8
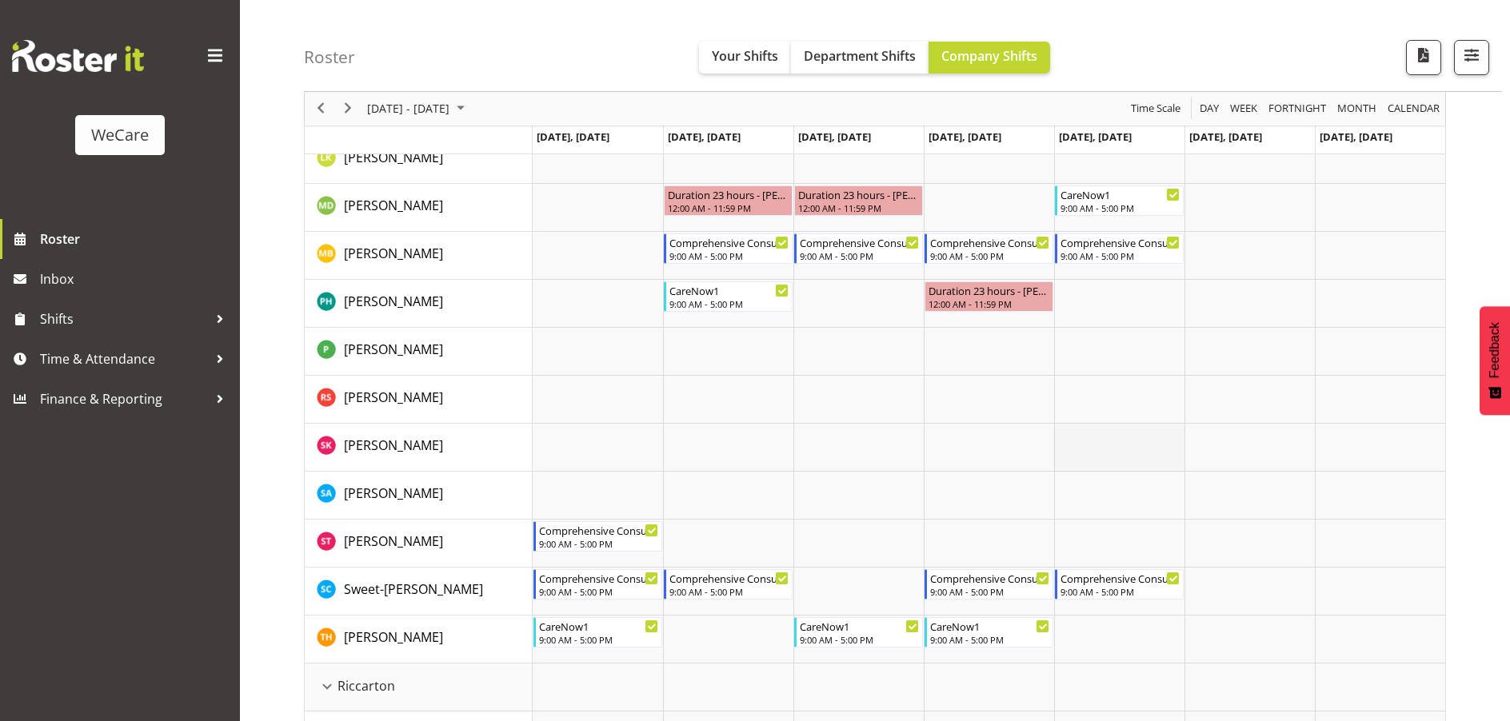
scroll to position [400, 0]
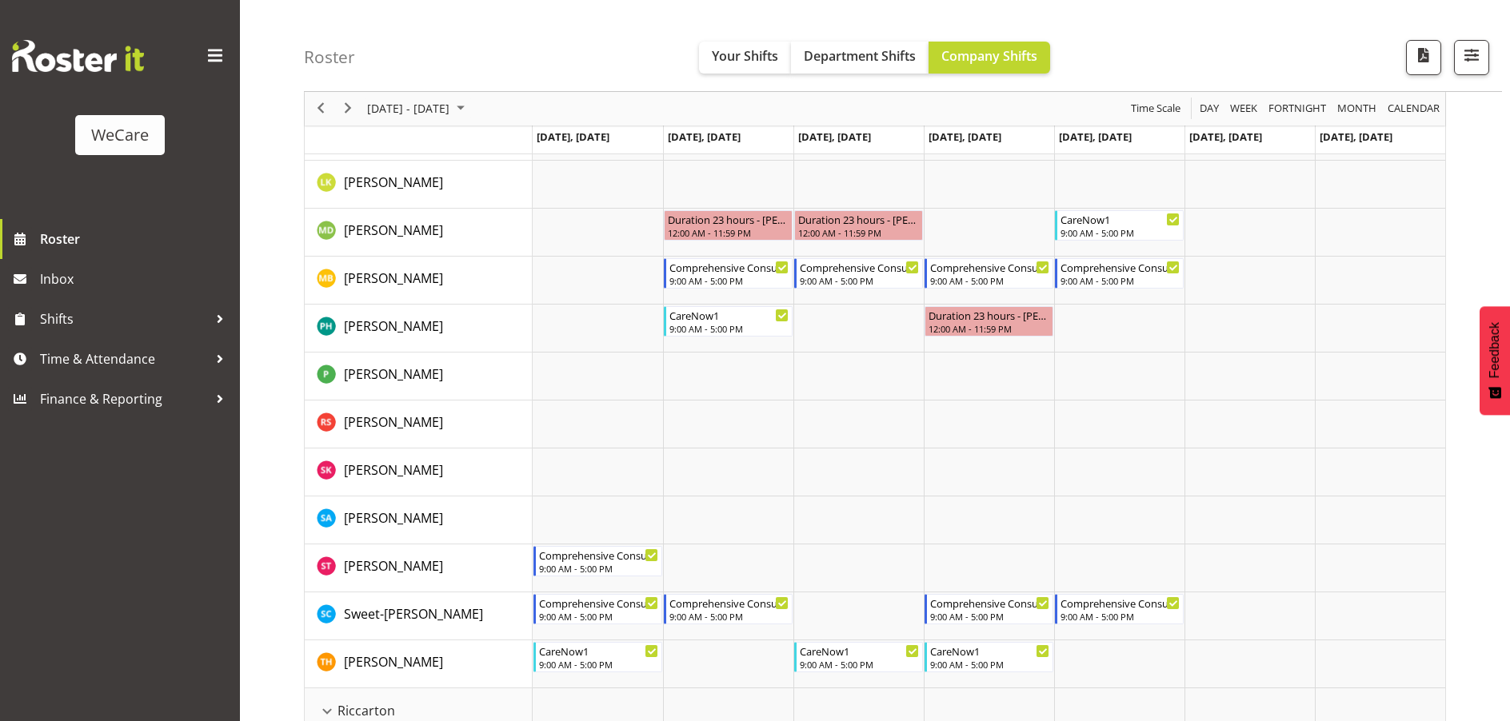
click at [220, 53] on span at bounding box center [215, 56] width 26 height 26
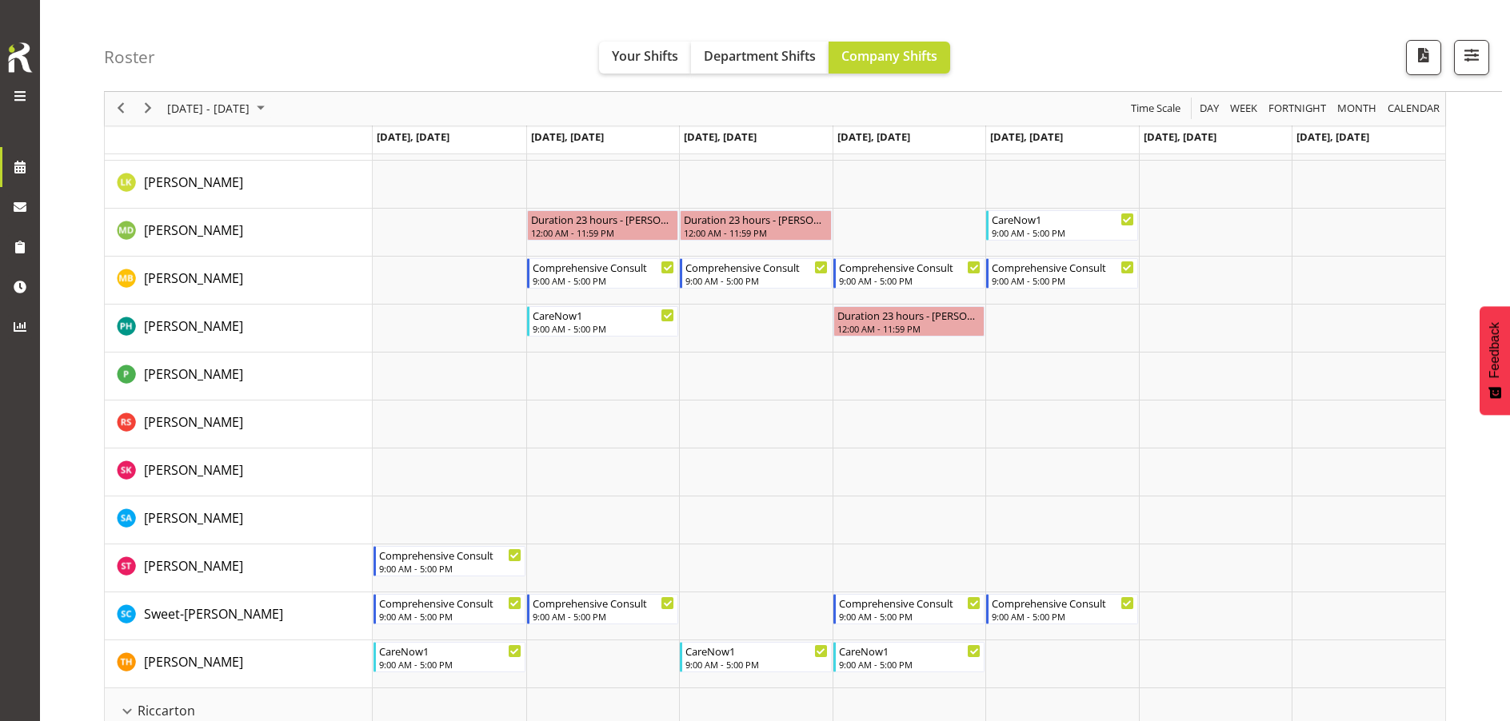
click at [14, 48] on img at bounding box center [20, 57] width 32 height 35
click at [19, 101] on span at bounding box center [19, 95] width 19 height 19
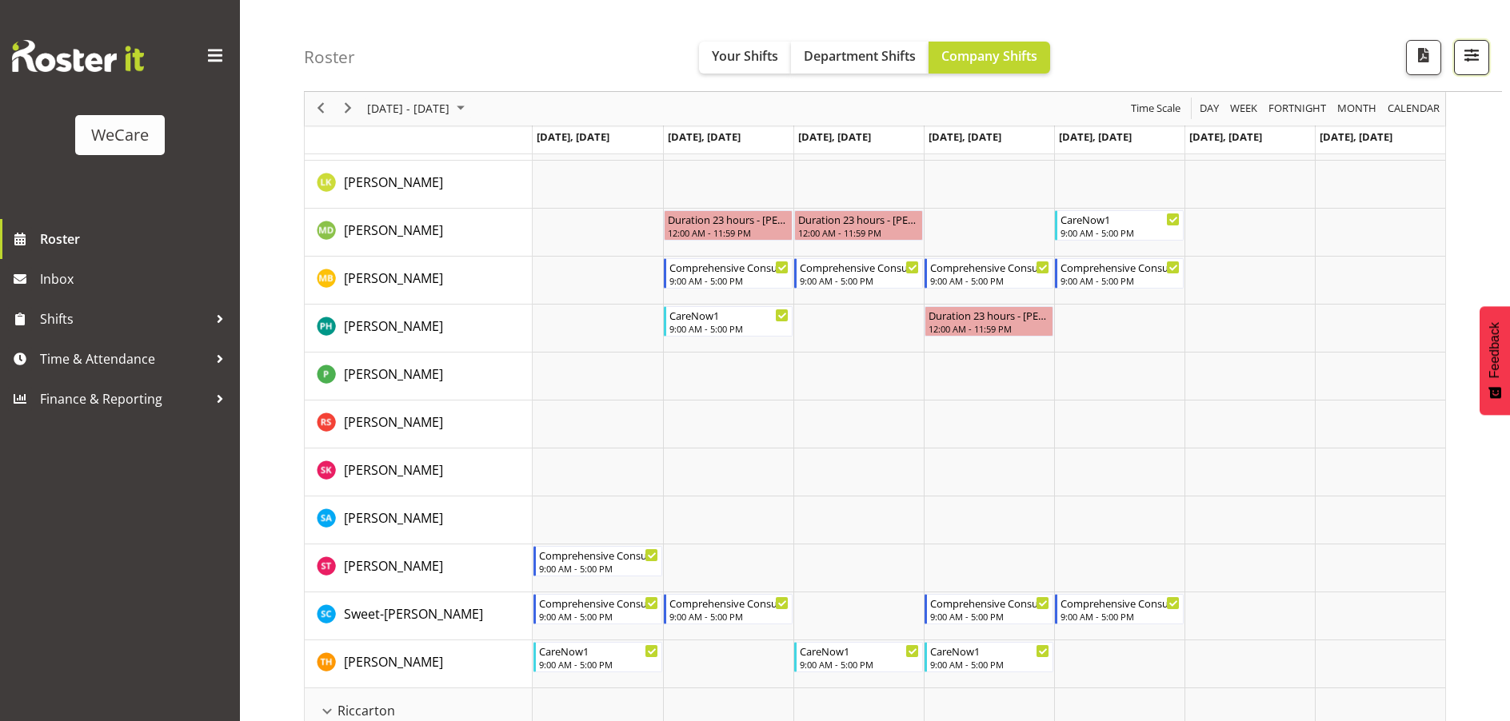
click at [1474, 52] on span "button" at bounding box center [1471, 55] width 21 height 21
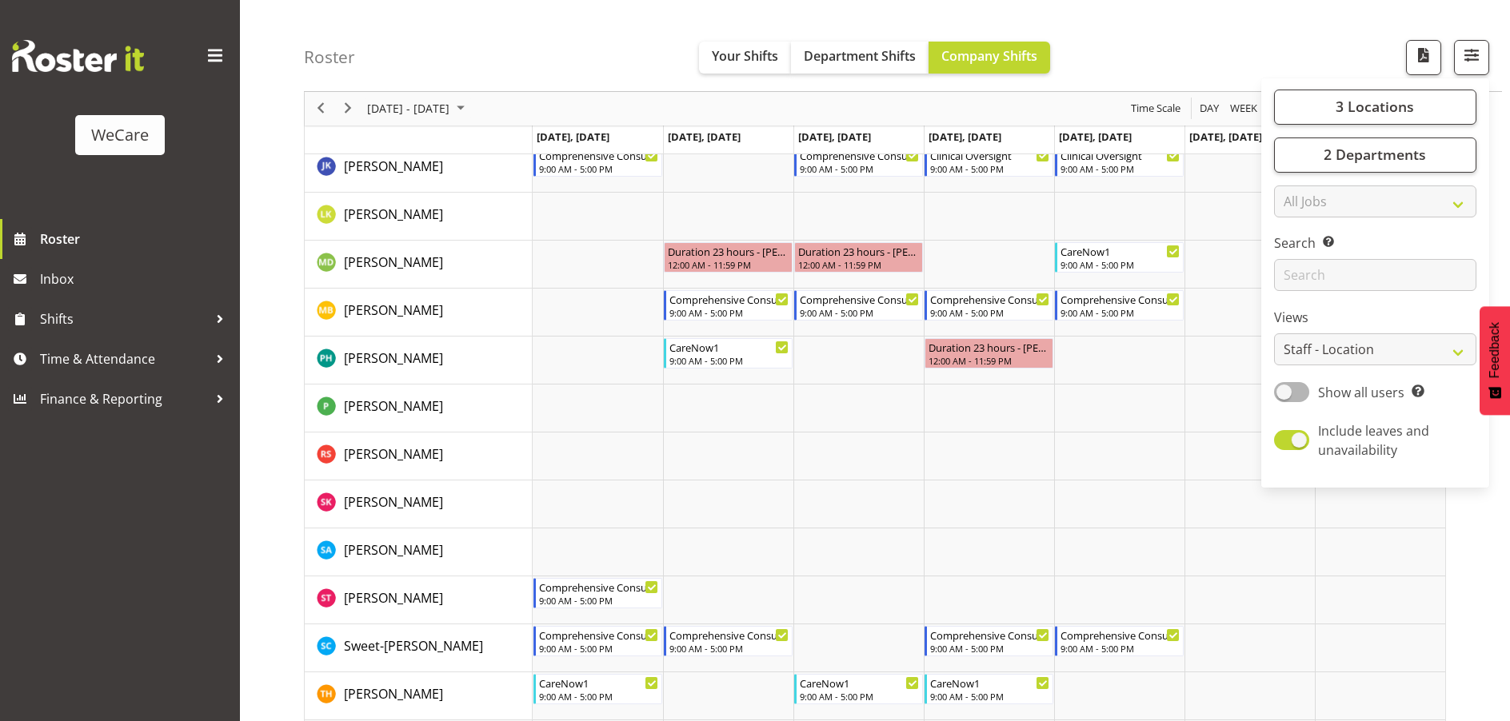
click at [1291, 17] on div "Roster Your Shifts Department Shifts Company Shifts 3 Locations Clear Business …" at bounding box center [903, 46] width 1198 height 92
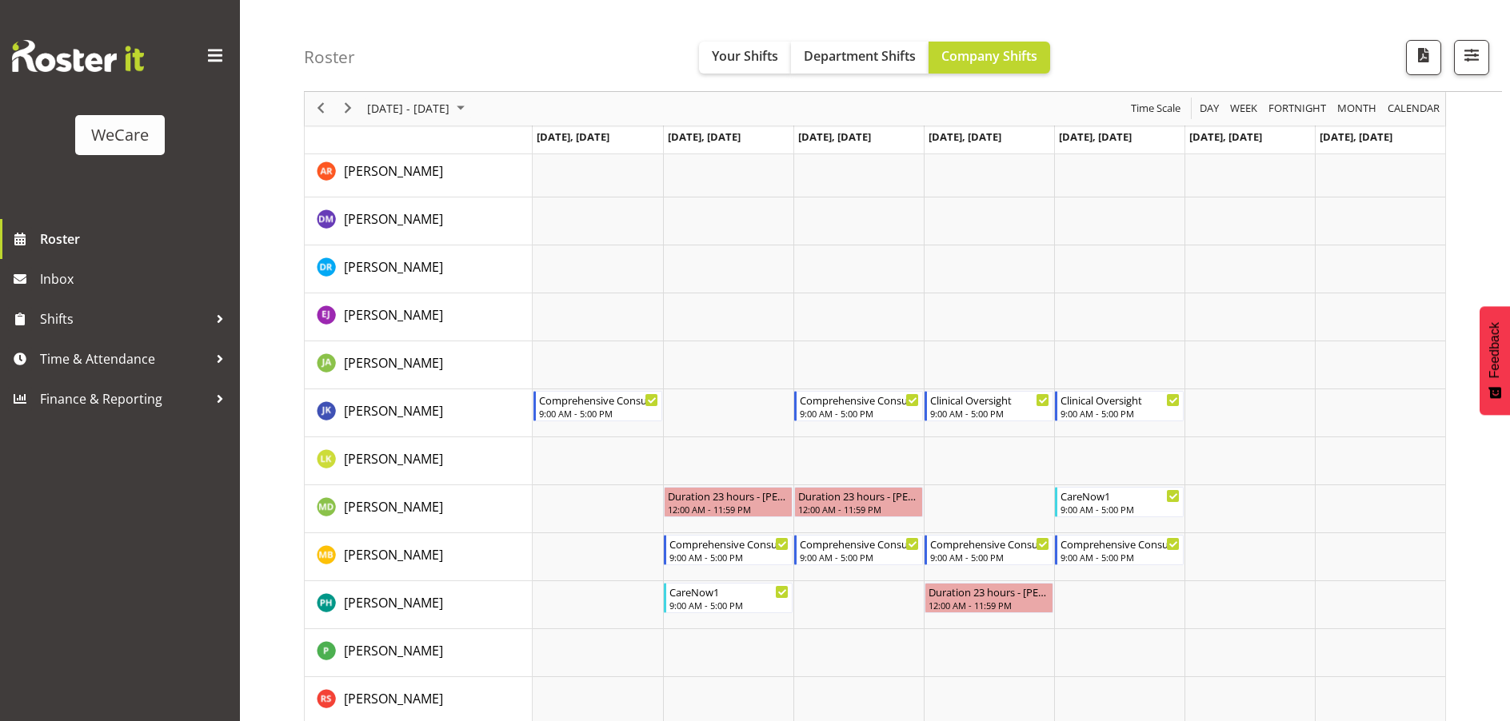
scroll to position [0, 0]
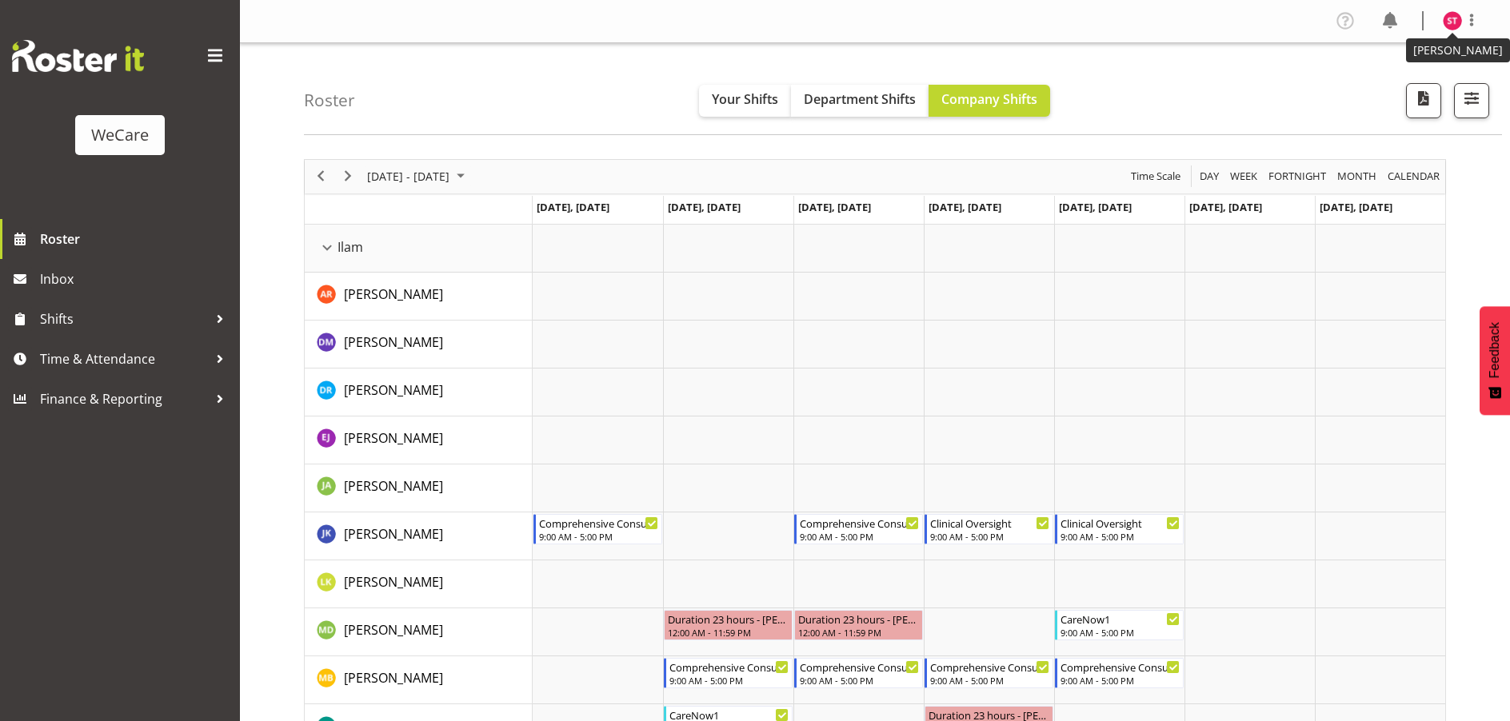
click at [1456, 18] on img at bounding box center [1451, 20] width 19 height 19
click at [1398, 86] on link "Log Out" at bounding box center [1404, 84] width 154 height 29
